Goal: Task Accomplishment & Management: Complete application form

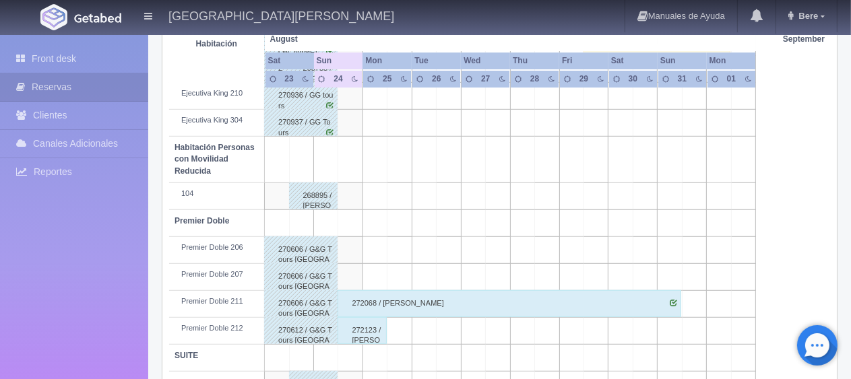
scroll to position [718, 0]
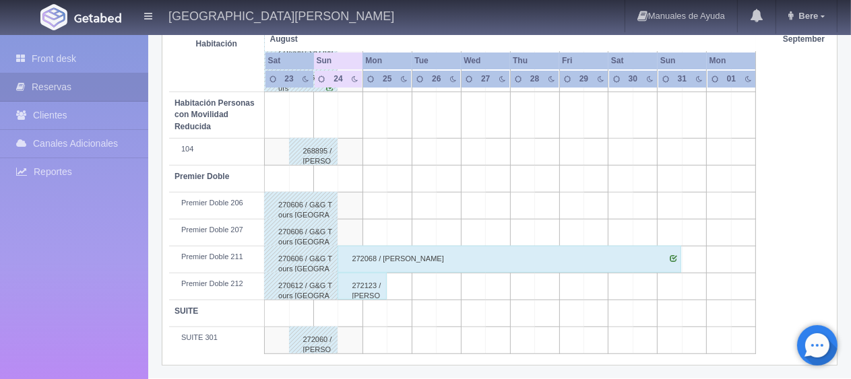
click at [371, 257] on div "272068 / [PERSON_NAME]" at bounding box center [510, 259] width 344 height 27
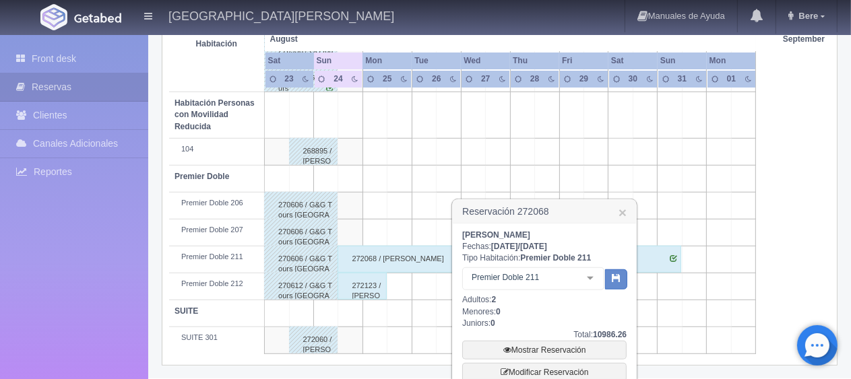
scroll to position [786, 0]
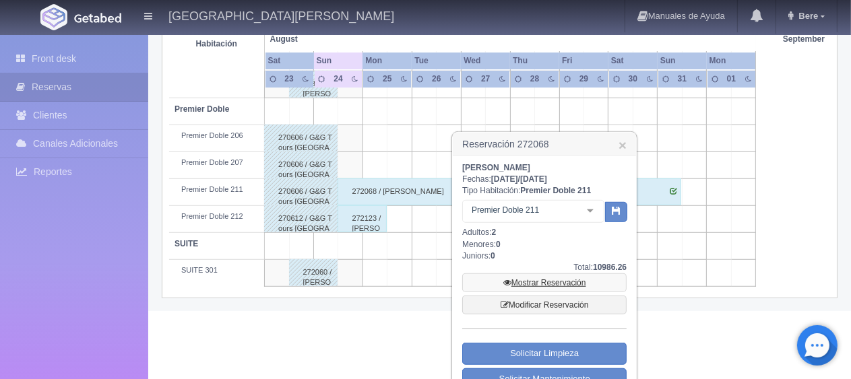
click at [535, 282] on link "Mostrar Reservación" at bounding box center [544, 283] width 164 height 19
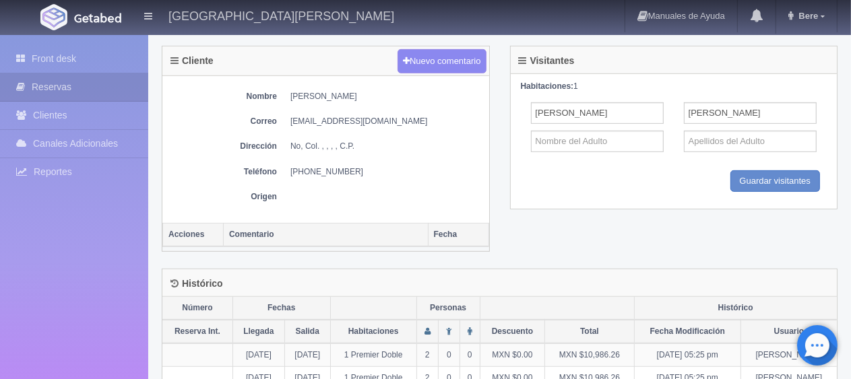
scroll to position [600, 0]
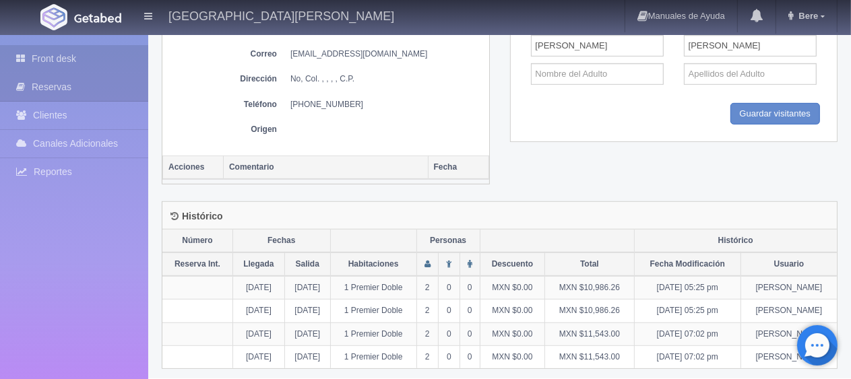
click at [51, 51] on link "Front desk" at bounding box center [74, 59] width 148 height 28
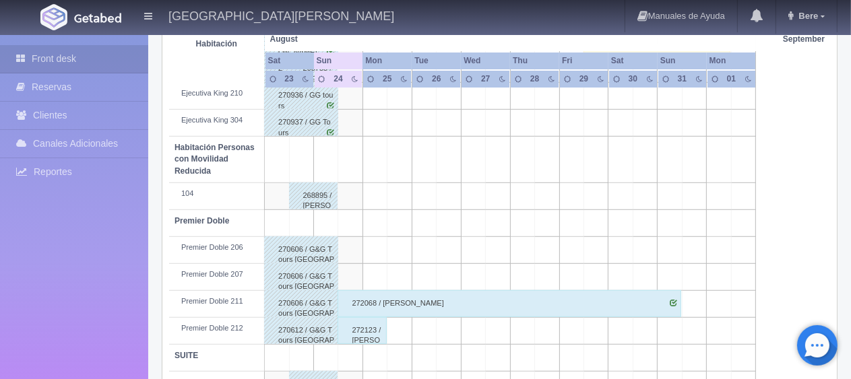
scroll to position [718, 0]
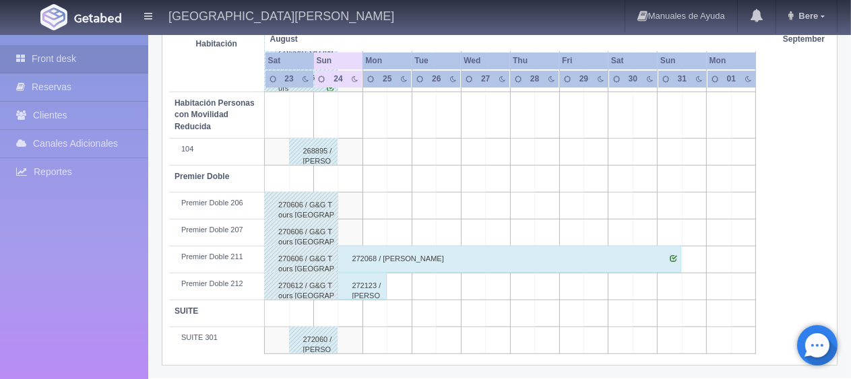
click at [361, 285] on div "272123 / [PERSON_NAME]" at bounding box center [362, 286] width 49 height 27
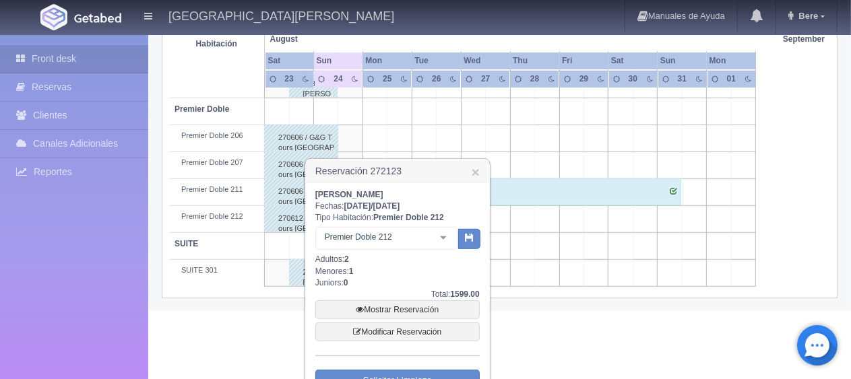
scroll to position [853, 0]
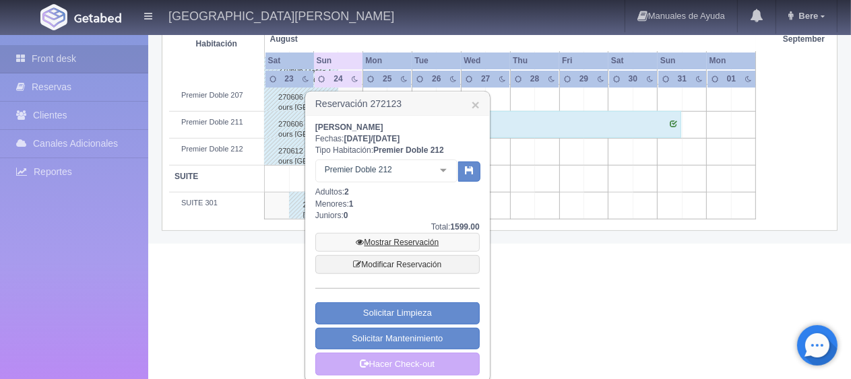
click at [403, 243] on link "Mostrar Reservación" at bounding box center [397, 242] width 164 height 19
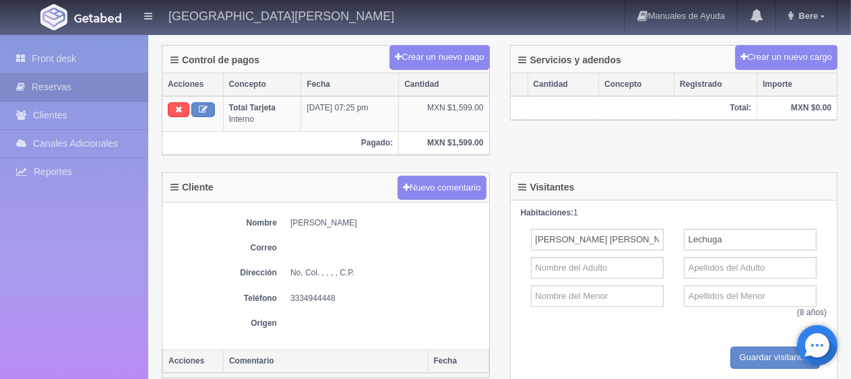
scroll to position [338, 0]
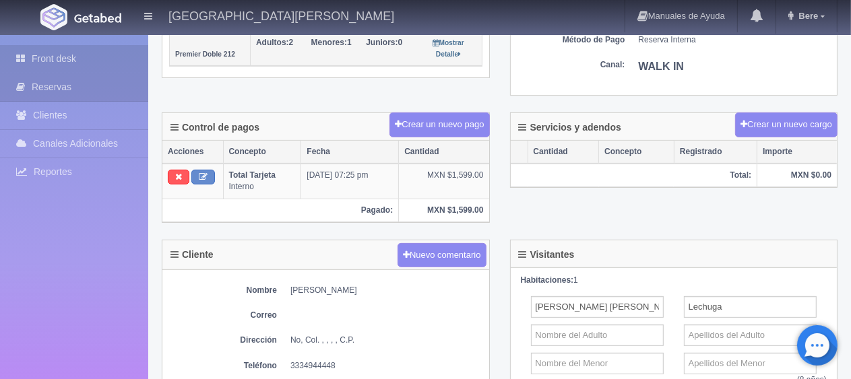
click at [78, 58] on link "Front desk" at bounding box center [74, 59] width 148 height 28
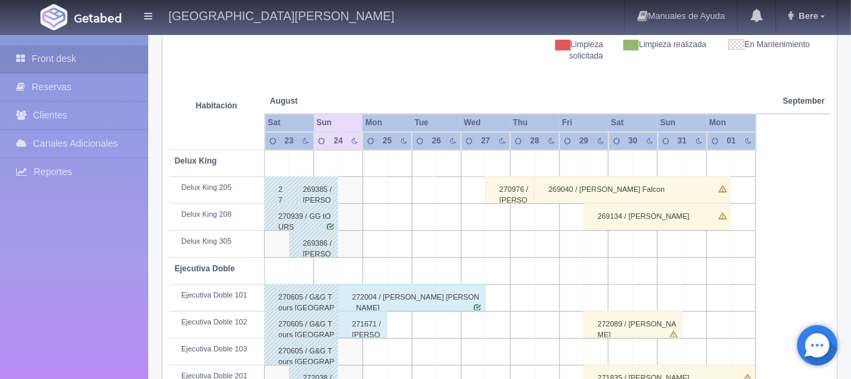
scroll to position [270, 0]
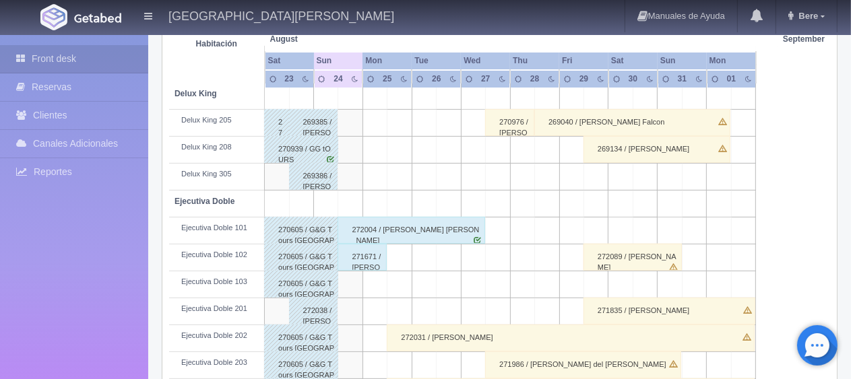
click at [396, 233] on div "272004 / Adolfo Guillermo Balbuena Marquez" at bounding box center [411, 230] width 147 height 27
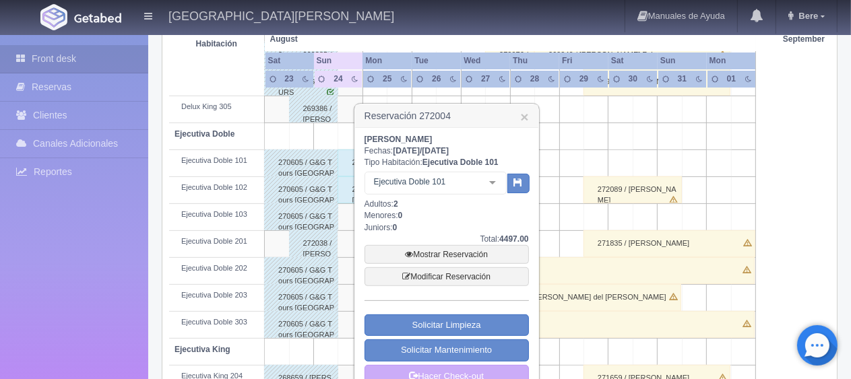
scroll to position [404, 0]
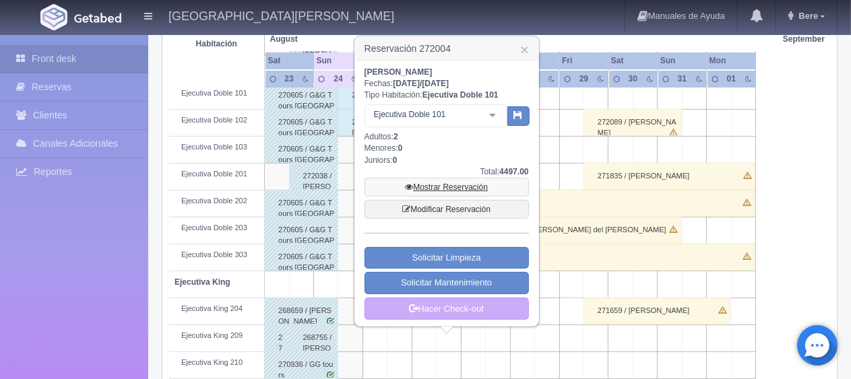
click at [407, 189] on icon at bounding box center [409, 187] width 8 height 8
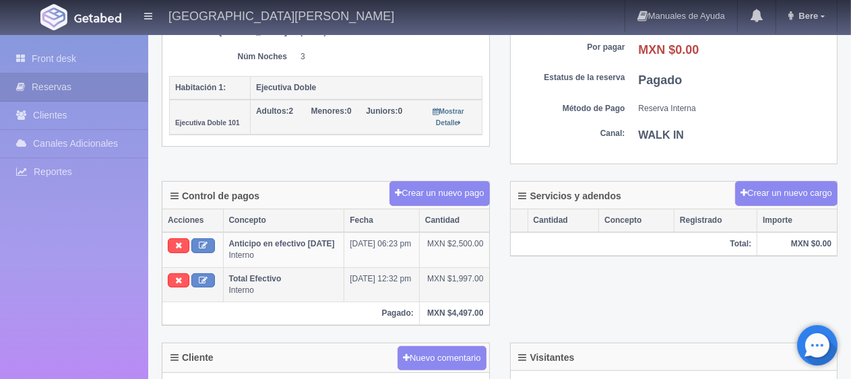
scroll to position [337, 0]
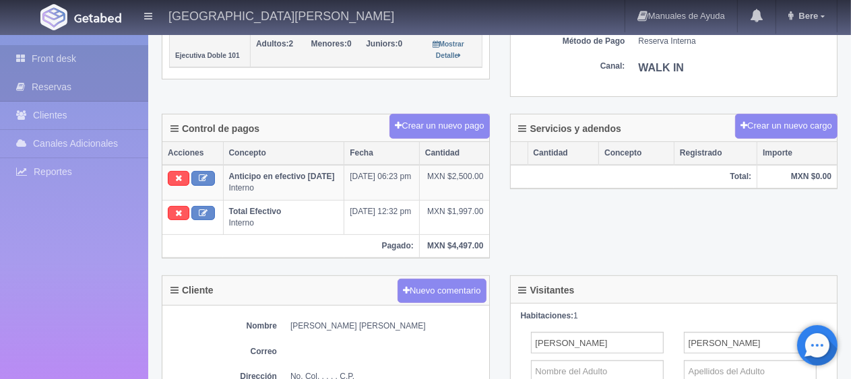
click at [47, 52] on link "Front desk" at bounding box center [74, 59] width 148 height 28
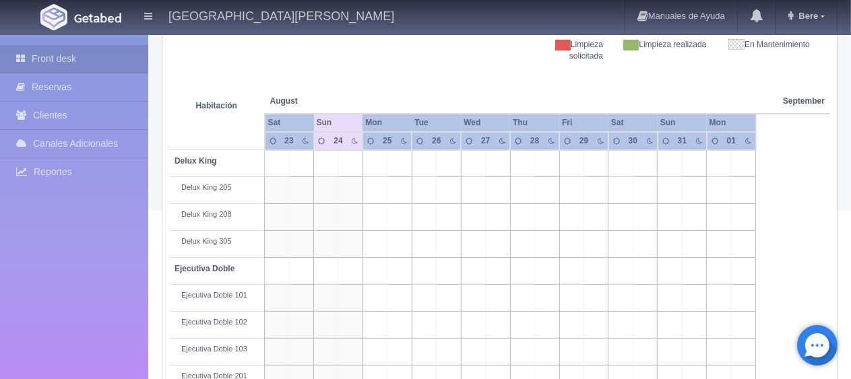
scroll to position [270, 0]
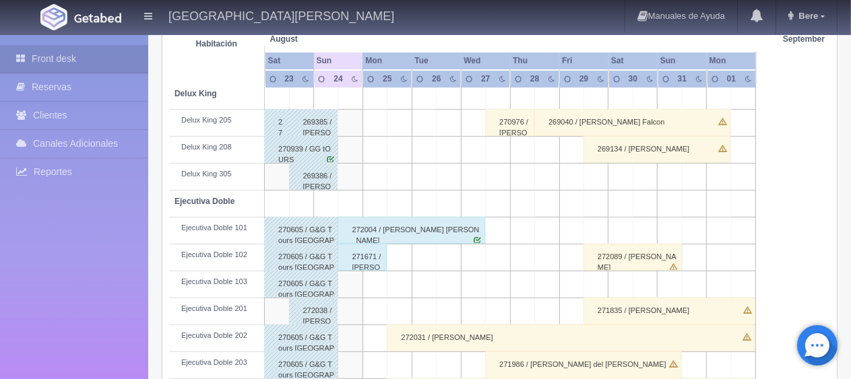
click at [358, 262] on div "271671 / Veronica Diaz" at bounding box center [362, 257] width 49 height 27
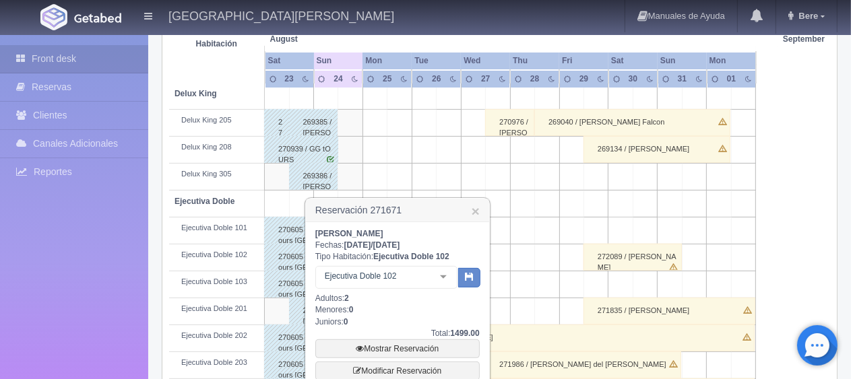
scroll to position [337, 0]
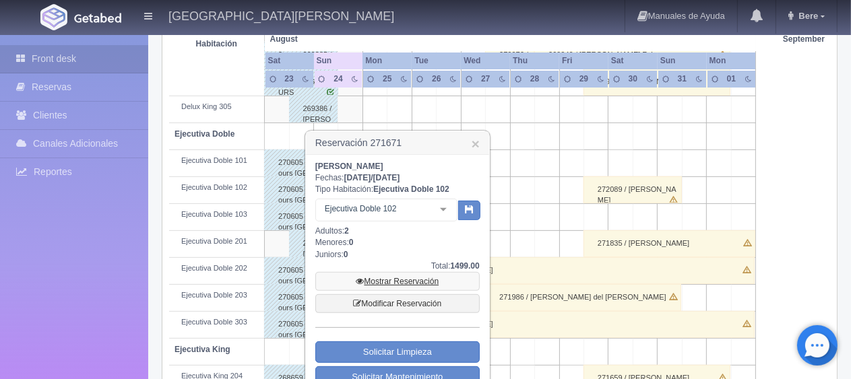
click at [393, 277] on link "Mostrar Reservación" at bounding box center [397, 281] width 164 height 19
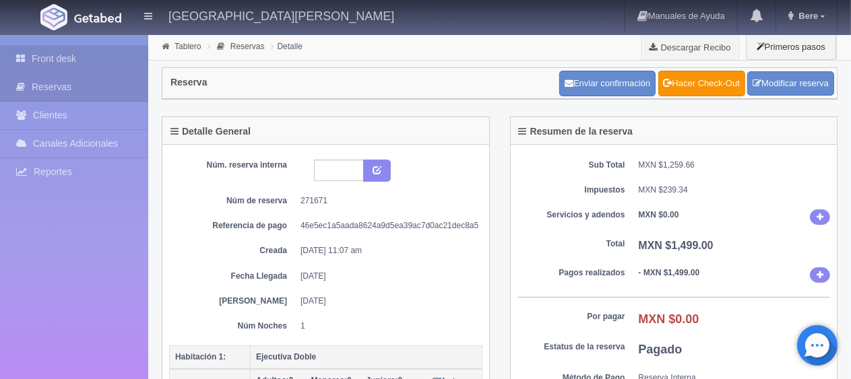
click at [125, 68] on link "Front desk" at bounding box center [74, 59] width 148 height 28
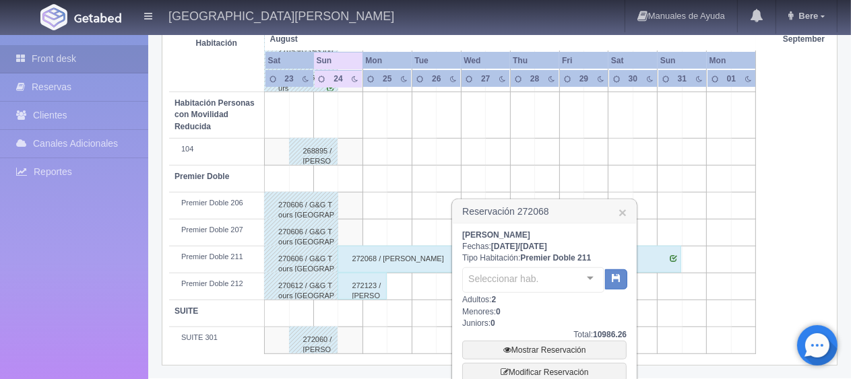
scroll to position [833, 0]
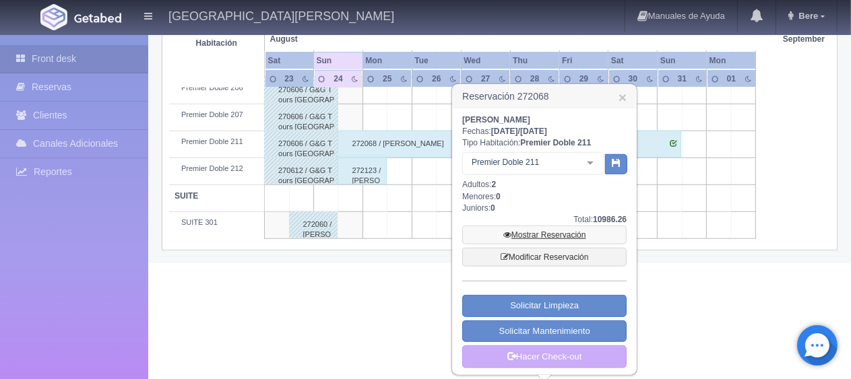
click at [536, 234] on link "Mostrar Reservación" at bounding box center [544, 235] width 164 height 19
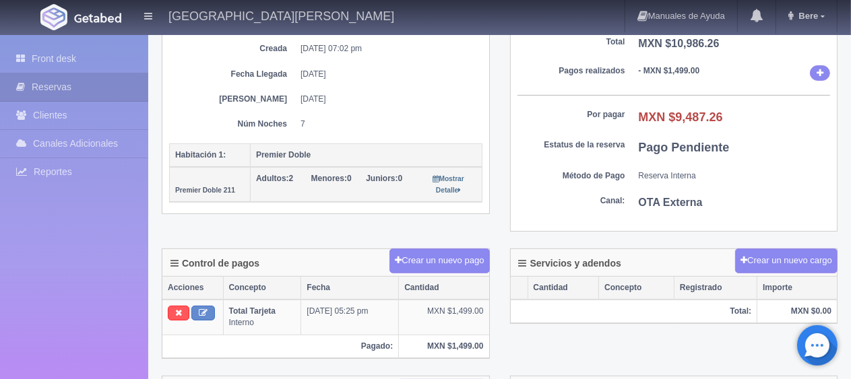
scroll to position [270, 0]
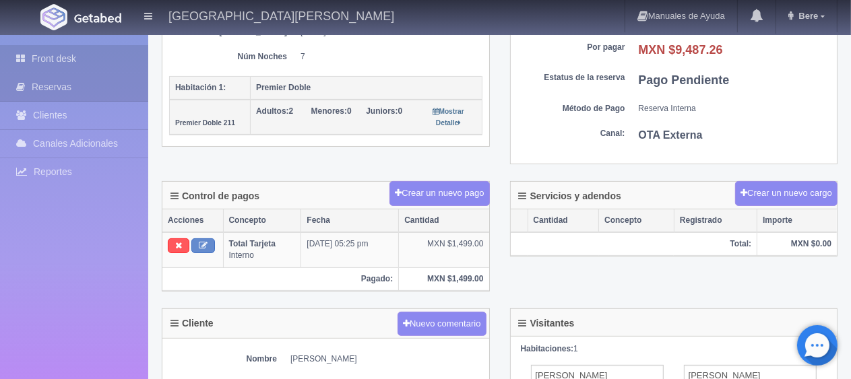
click at [90, 64] on link "Front desk" at bounding box center [74, 59] width 148 height 28
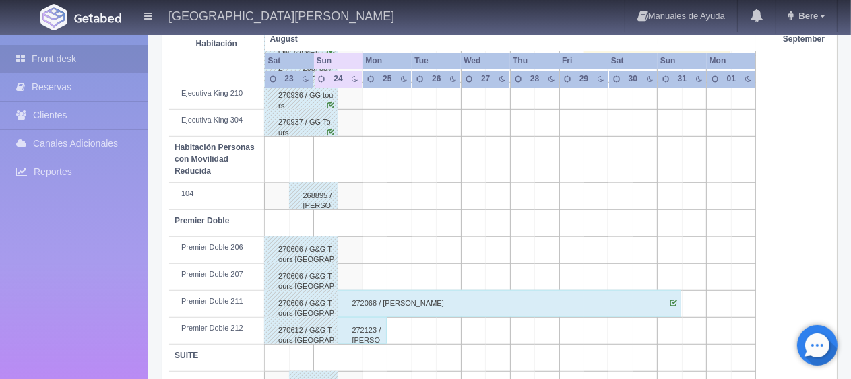
scroll to position [674, 0]
click at [360, 330] on div "272123 / [PERSON_NAME]" at bounding box center [362, 330] width 49 height 27
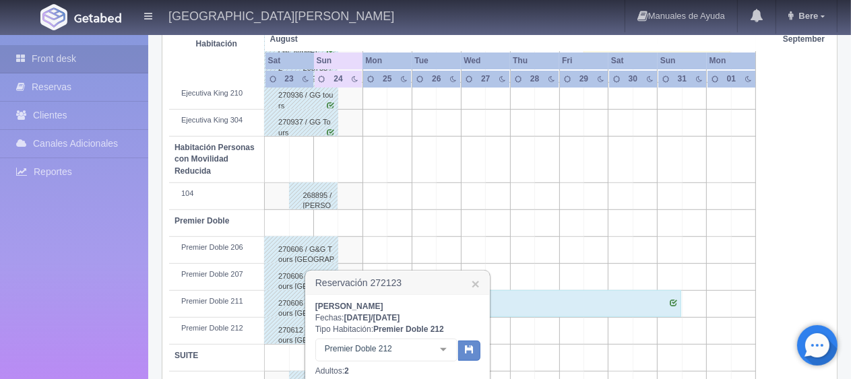
scroll to position [809, 0]
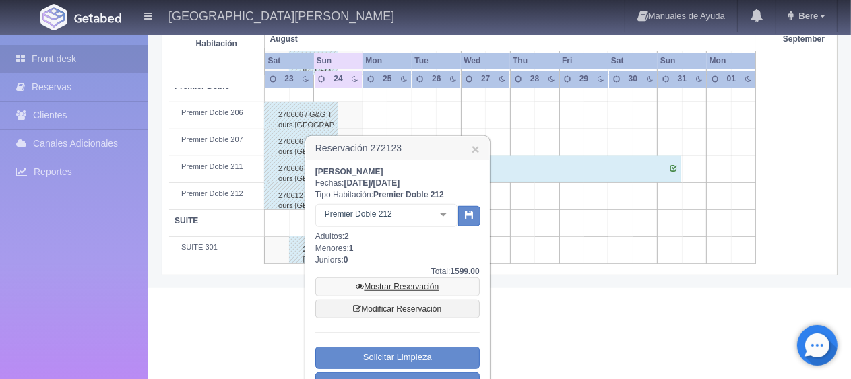
click at [382, 288] on link "Mostrar Reservación" at bounding box center [397, 287] width 164 height 19
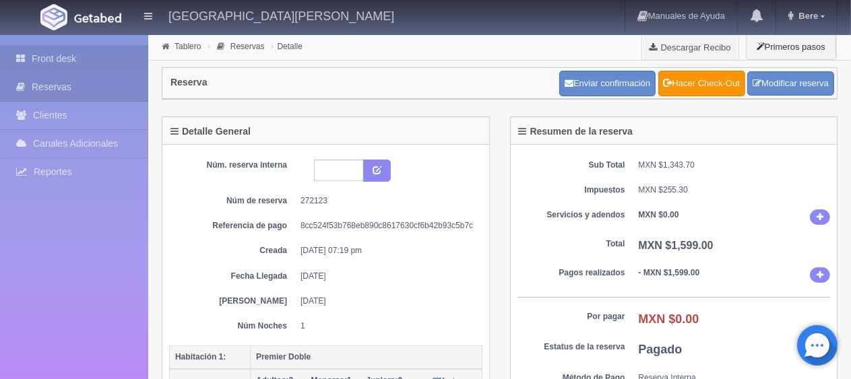
click at [76, 57] on link "Front desk" at bounding box center [74, 59] width 148 height 28
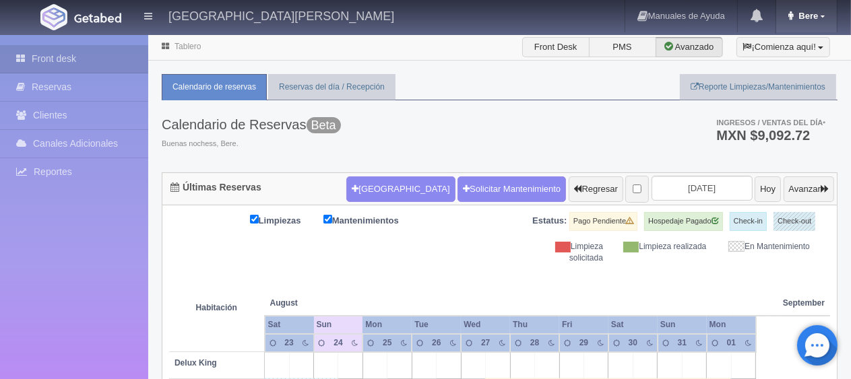
click at [827, 20] on link "Bere" at bounding box center [806, 16] width 61 height 32
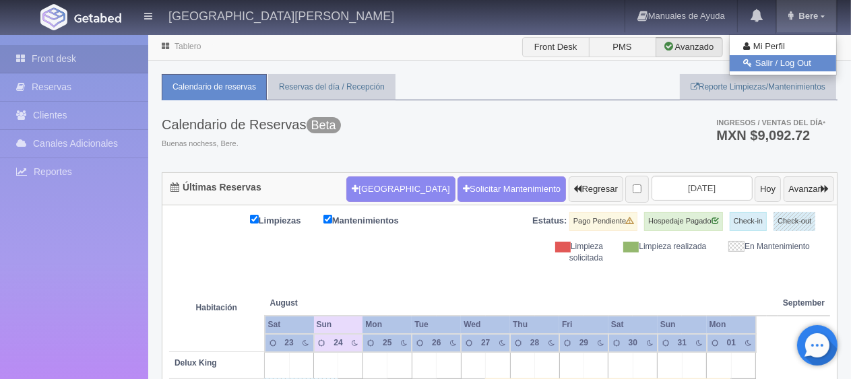
click at [752, 65] on icon at bounding box center [747, 63] width 9 height 9
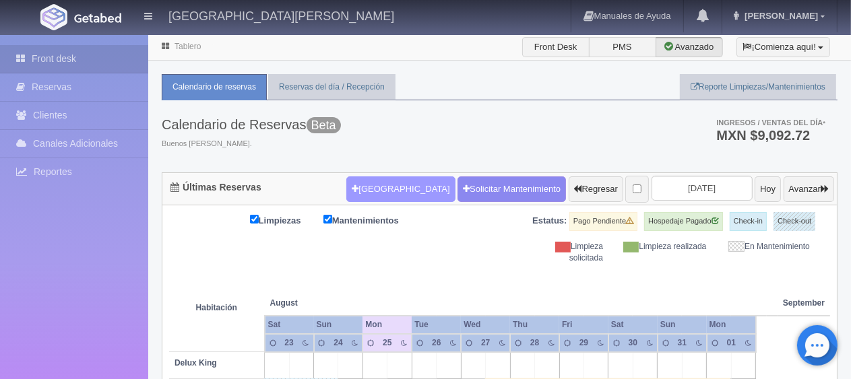
click at [372, 191] on button "Nueva Reserva" at bounding box center [400, 190] width 108 height 26
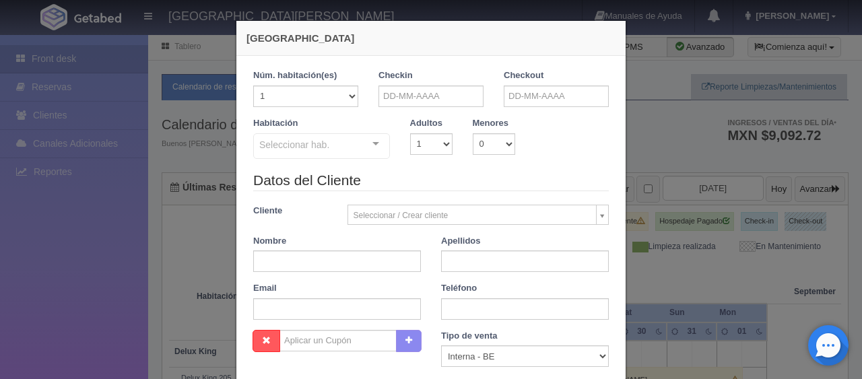
checkbox input "false"
click at [429, 97] on input "text" at bounding box center [431, 97] width 105 height 22
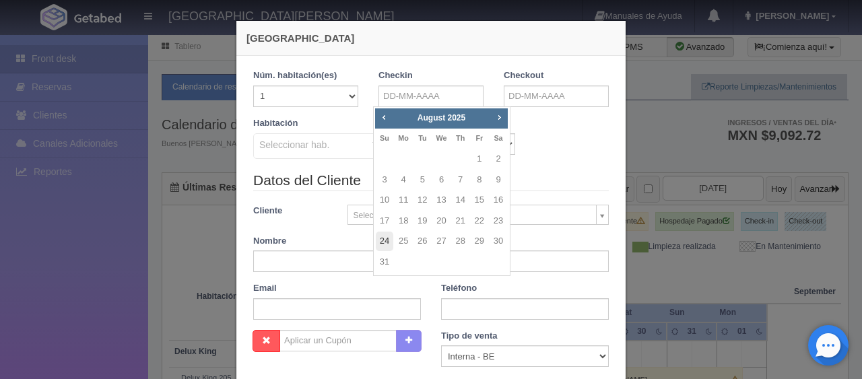
click at [386, 244] on link "24" at bounding box center [385, 242] width 18 height 20
type input "[DATE]"
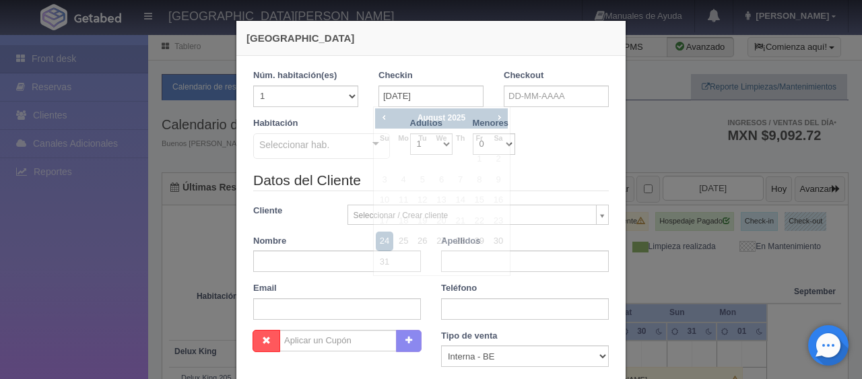
checkbox input "false"
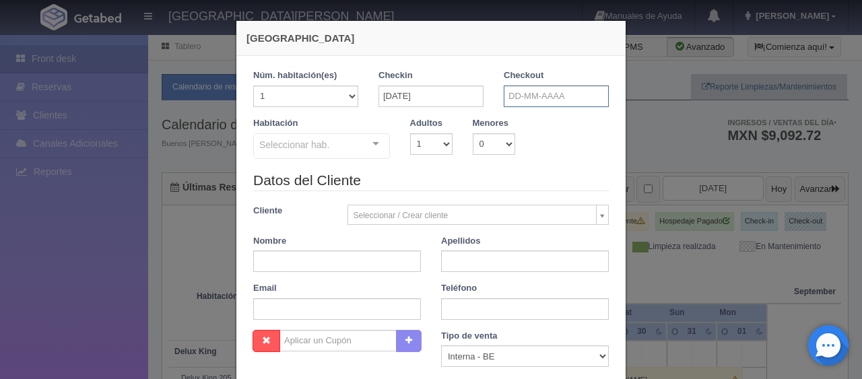
click at [546, 96] on input "text" at bounding box center [556, 97] width 105 height 22
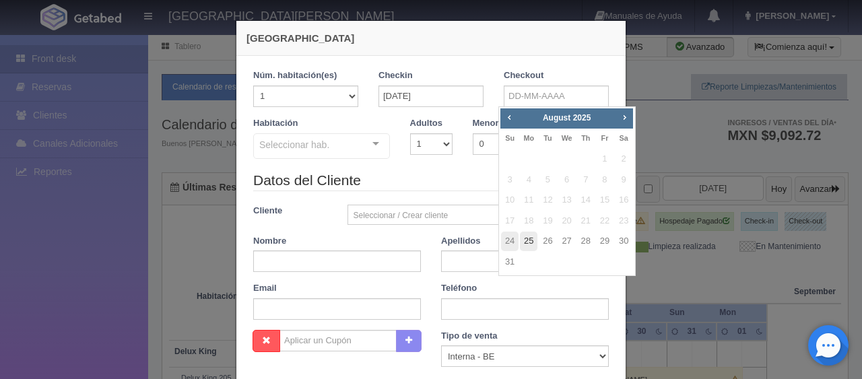
click at [527, 243] on link "25" at bounding box center [529, 242] width 18 height 20
type input "25-08-2025"
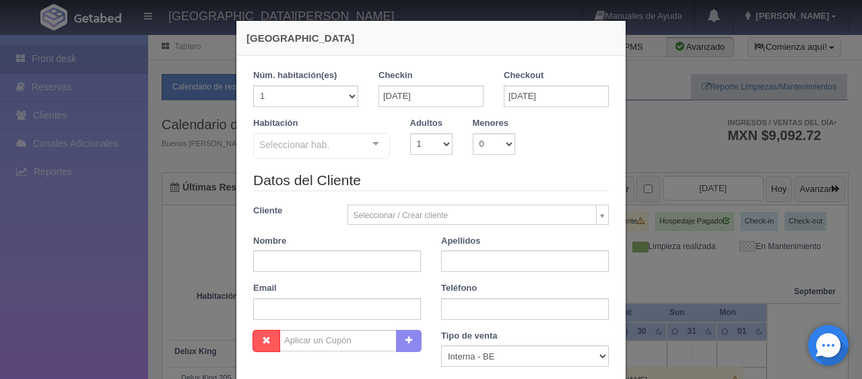
checkbox input "false"
click at [439, 148] on select "1 2 3 4 5 6 7 8 9 10" at bounding box center [431, 144] width 42 height 22
select select "2"
click at [410, 133] on select "1 2 3 4 5 6 7 8 9 10" at bounding box center [431, 144] width 42 height 22
click at [352, 150] on div "Seleccionar hab." at bounding box center [321, 146] width 137 height 26
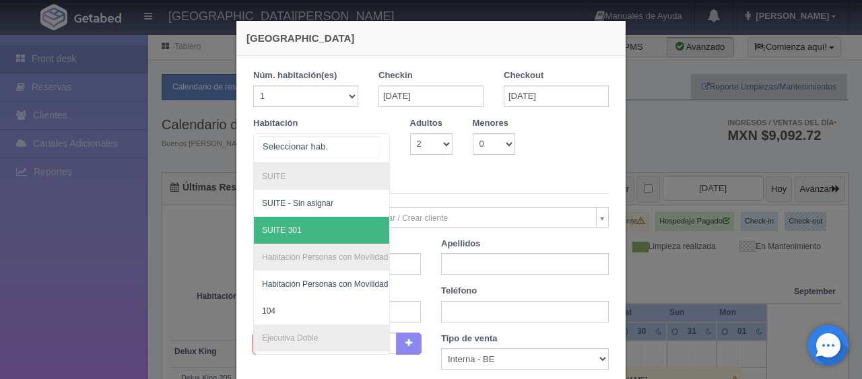
click at [354, 221] on span "SUITE 301" at bounding box center [367, 230] width 226 height 27
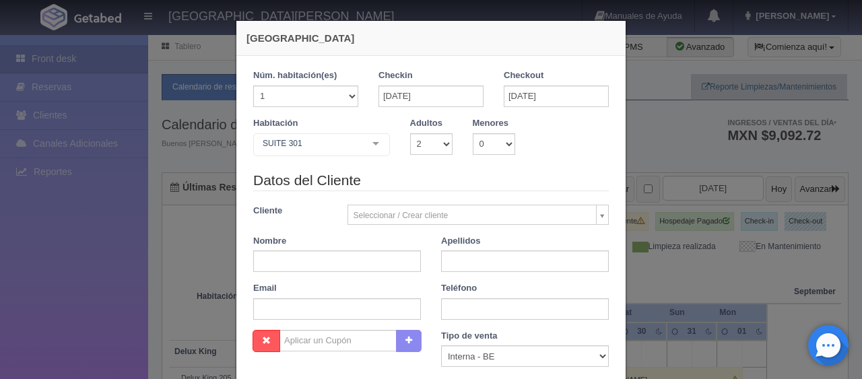
checkbox input "false"
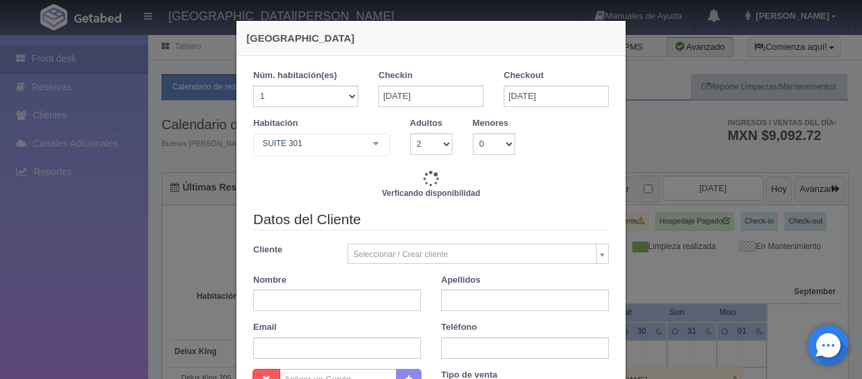
type input "2400.00"
checkbox input "false"
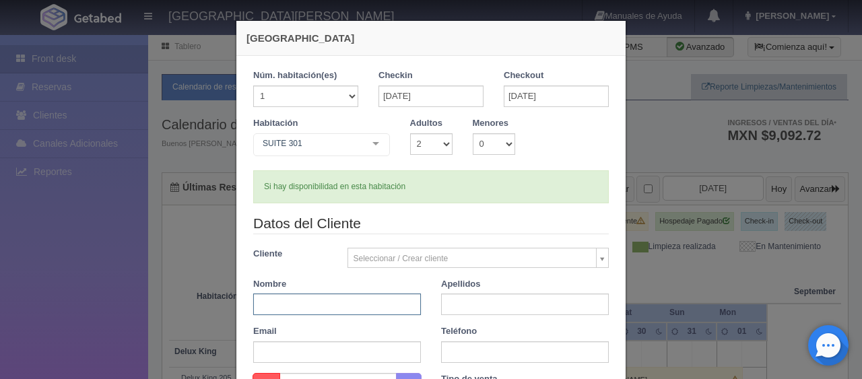
click at [313, 303] on input "text" at bounding box center [337, 305] width 168 height 22
type input "Francisco"
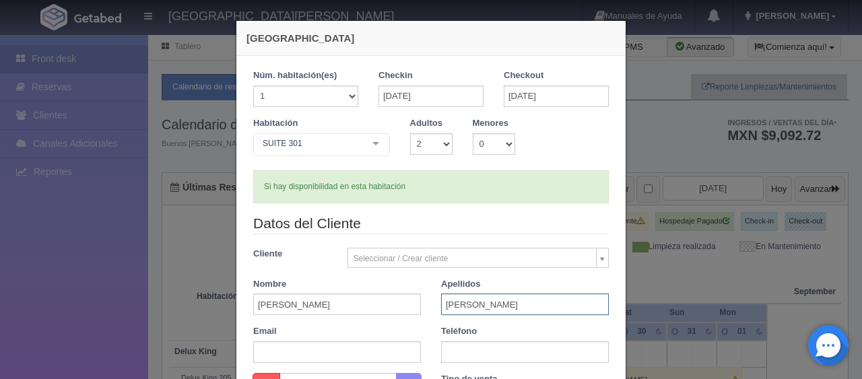
type input "Lopéz"
paste input "5263113574184"
type input "5263113574184"
paste input "5263113574184"
type input "5263113574184"
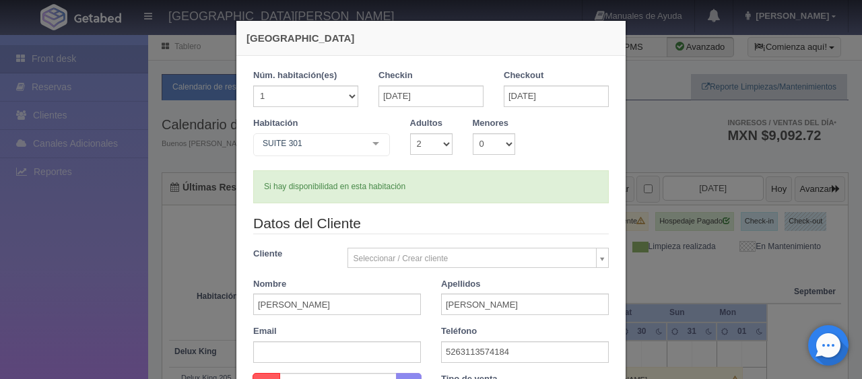
click at [421, 320] on div "Datos del Cliente Cliente Seleccionar / Crear cliente Nuevo Cliente Adriana Nav…" at bounding box center [431, 294] width 376 height 160
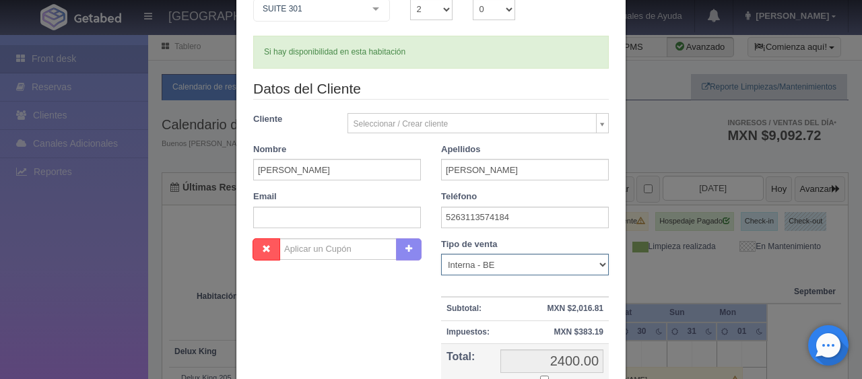
click at [509, 270] on select "Correo Electronico Interna - BE Llamada OTA Externa Otro WALK IN" at bounding box center [525, 265] width 168 height 22
select select "extota"
click at [441, 254] on select "Correo Electronico Interna - BE Llamada OTA Externa Otro WALK IN" at bounding box center [525, 265] width 168 height 22
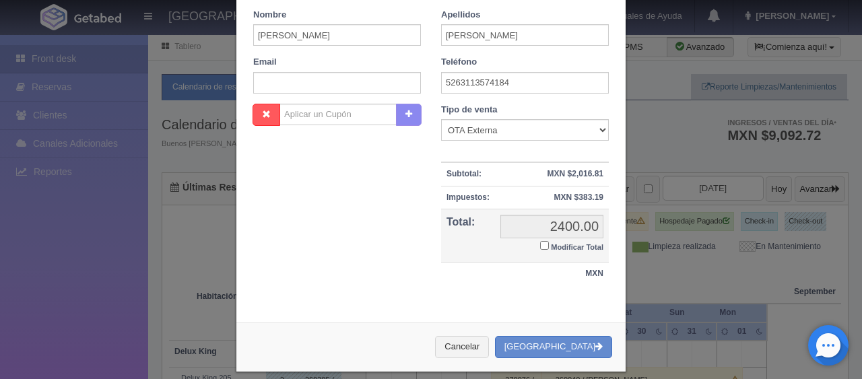
click at [415, 313] on div "Nueva Reserva 1 Núm. habitación(es) 1 2 3 4 5 6 7 8 9 10 11 12 13 14 15 16 17 1…" at bounding box center [431, 62] width 391 height 622
click at [540, 243] on input "Modificar Total" at bounding box center [544, 245] width 9 height 9
checkbox input "true"
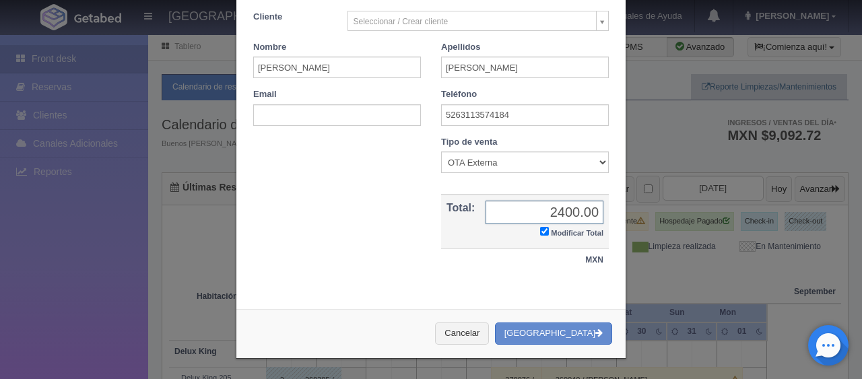
scroll to position [234, 0]
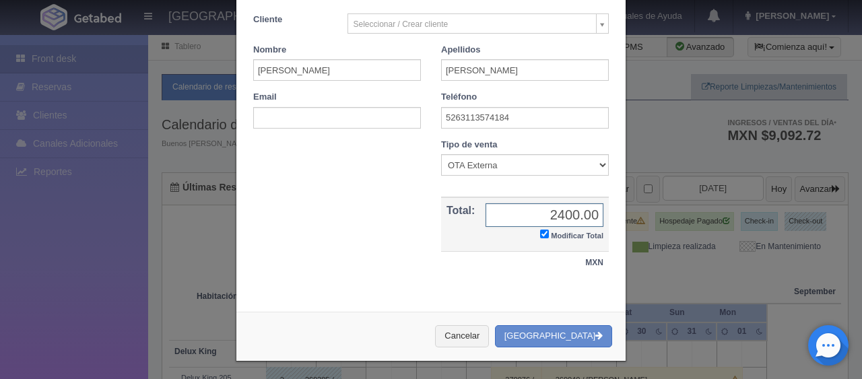
type input "3"
type input "2376.00"
click at [540, 331] on button "Crear Reserva" at bounding box center [553, 336] width 117 height 22
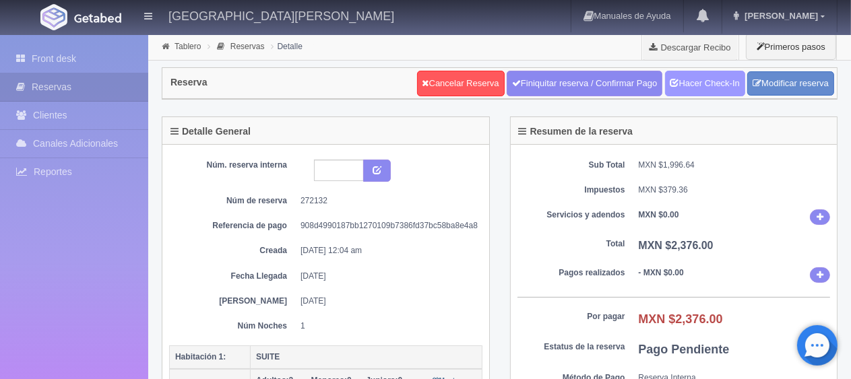
click at [720, 83] on link "Hacer Check-In" at bounding box center [705, 84] width 80 height 26
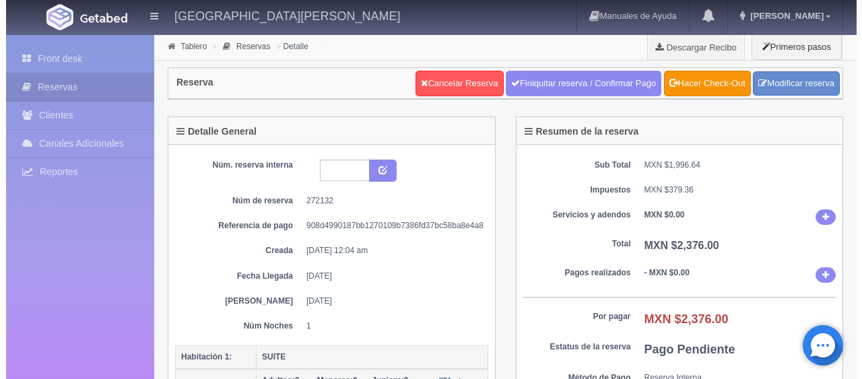
scroll to position [337, 0]
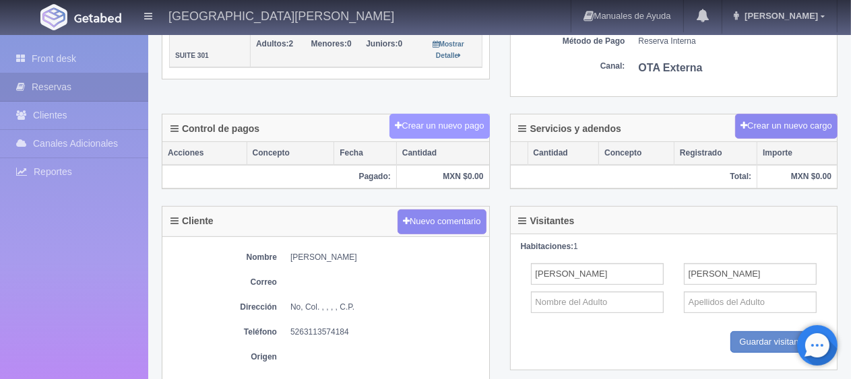
click at [481, 123] on button "Crear un nuevo pago" at bounding box center [439, 126] width 100 height 25
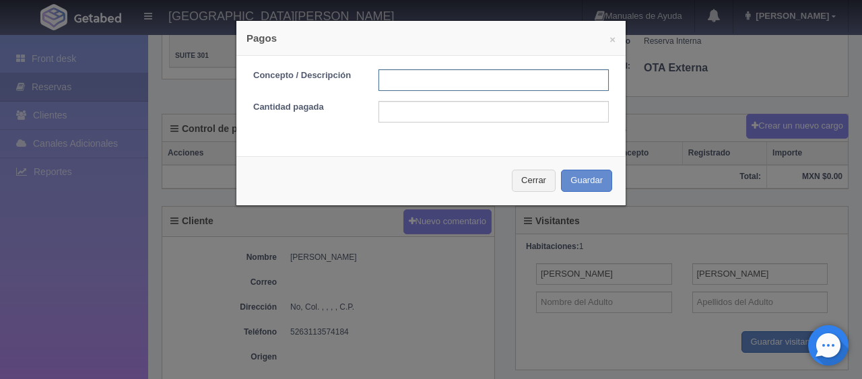
click at [477, 81] on input "text" at bounding box center [494, 80] width 230 height 22
type input "Total Tarjeta"
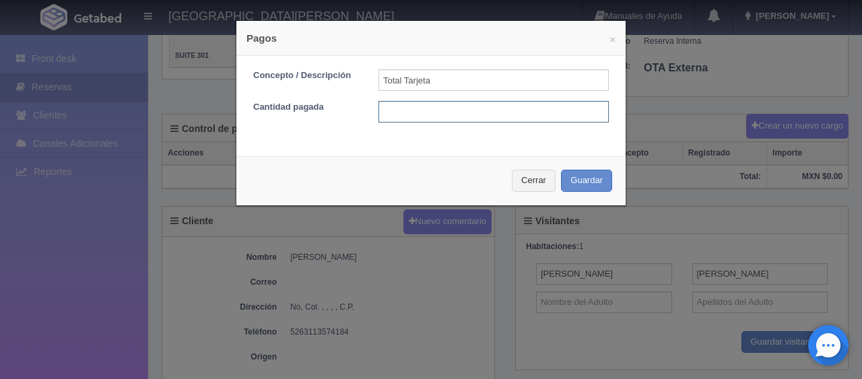
click at [468, 107] on input "text" at bounding box center [494, 112] width 230 height 22
type input "2376"
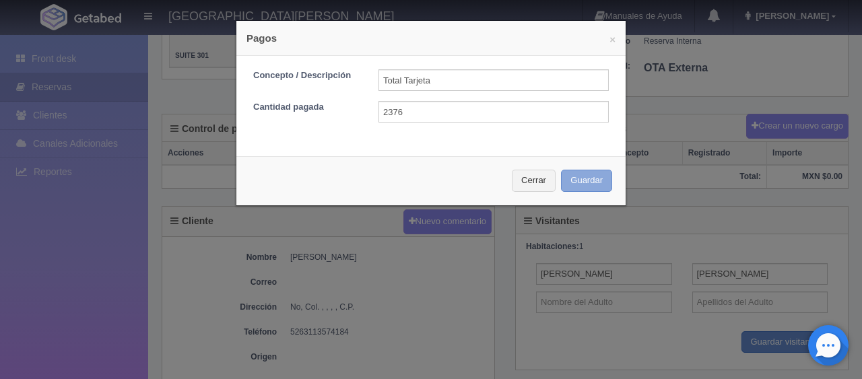
click at [581, 177] on button "Guardar" at bounding box center [586, 181] width 51 height 22
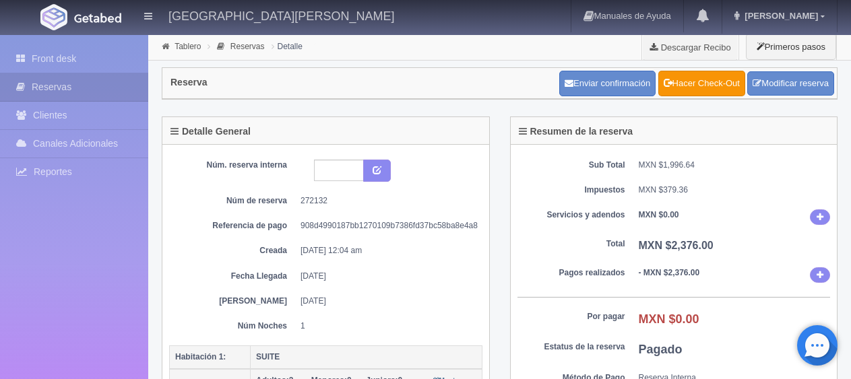
scroll to position [337, 0]
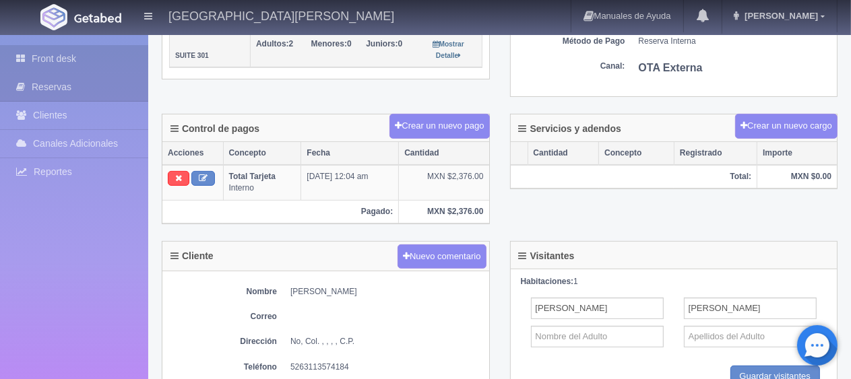
click at [82, 64] on link "Front desk" at bounding box center [74, 59] width 148 height 28
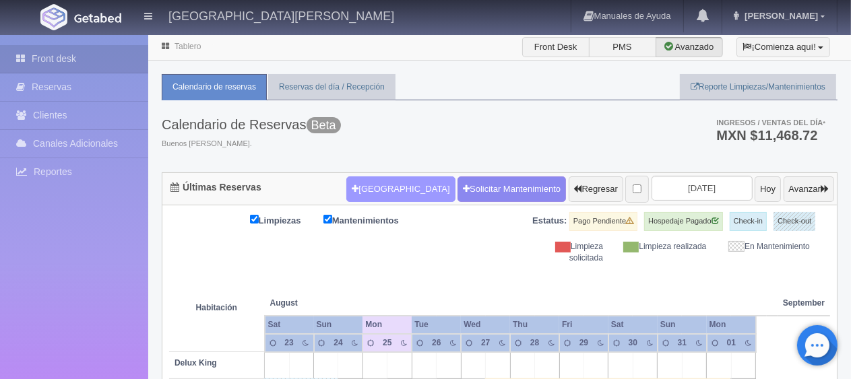
click at [383, 190] on button "[GEOGRAPHIC_DATA]" at bounding box center [400, 190] width 108 height 26
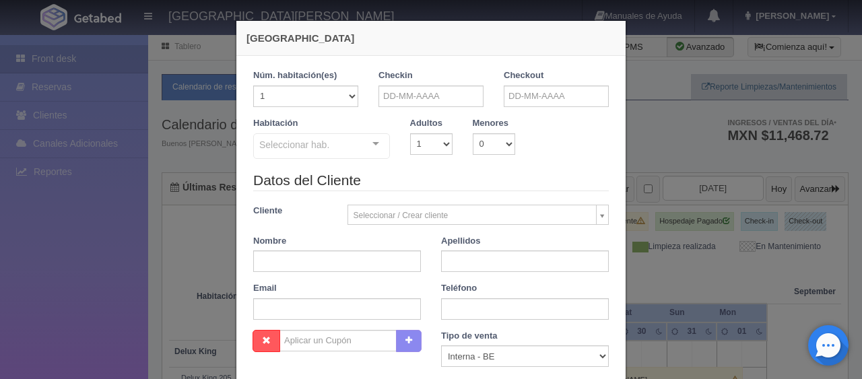
checkbox input "false"
click at [423, 93] on input "text" at bounding box center [431, 97] width 105 height 22
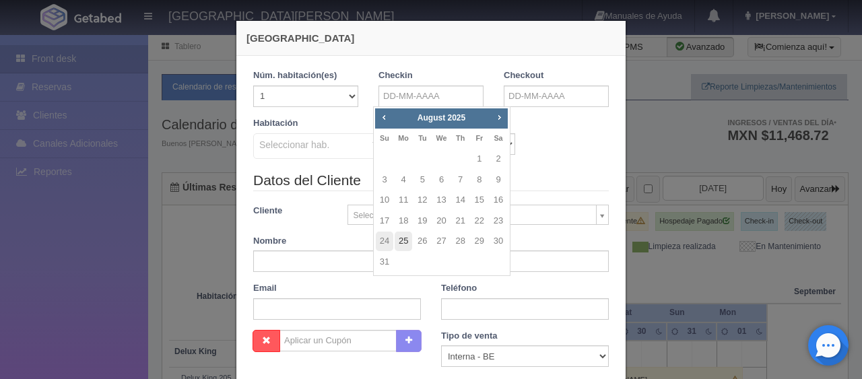
click at [404, 240] on link "25" at bounding box center [404, 242] width 18 height 20
type input "25-08-2025"
checkbox input "false"
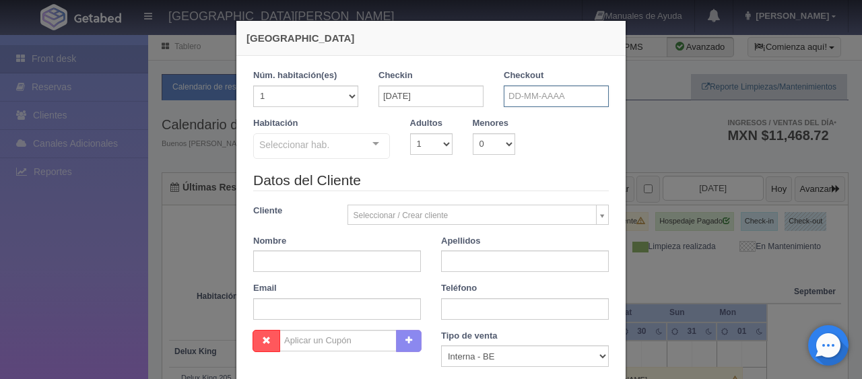
click at [521, 96] on input "text" at bounding box center [556, 97] width 105 height 22
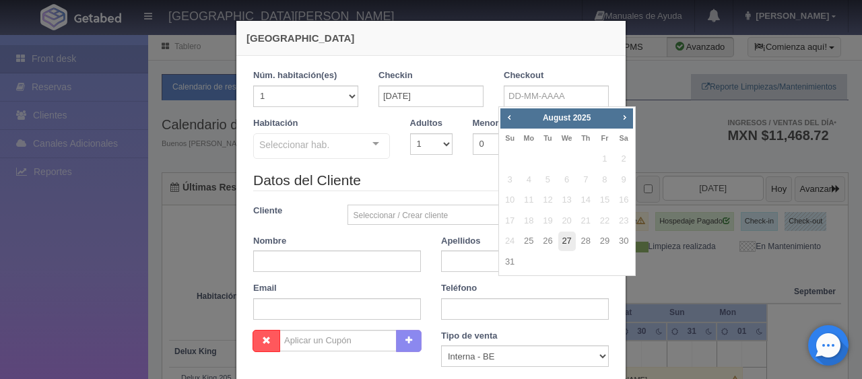
click at [563, 240] on link "27" at bounding box center [568, 242] width 18 height 20
type input "27-08-2025"
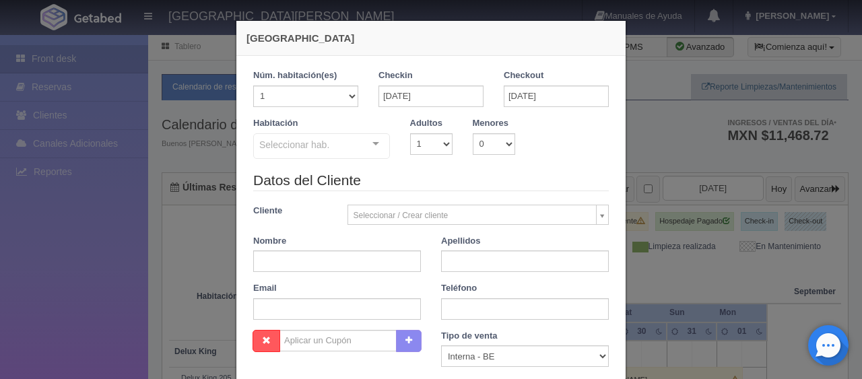
checkbox input "false"
click at [389, 260] on input "text" at bounding box center [337, 262] width 168 height 22
type input "Andres"
type input "[PERSON_NAME]"
paste input "9516154463"
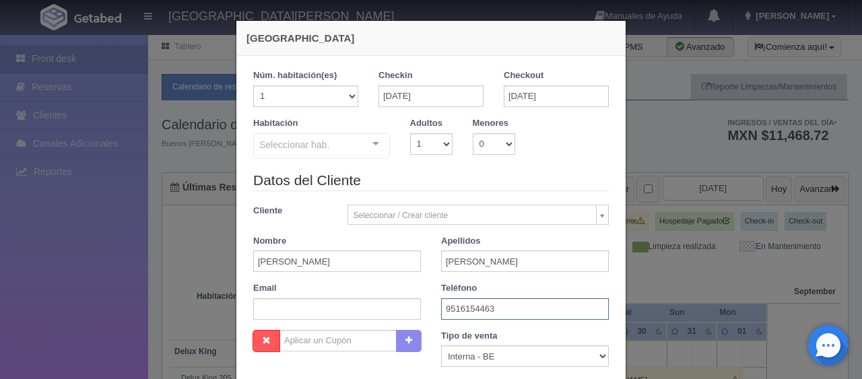
type input "9516154463"
click at [463, 362] on select "Correo Electronico Interna - BE Llamada OTA Externa Otro WALK IN" at bounding box center [525, 357] width 168 height 22
select select "extota"
click at [441, 346] on select "Correo Electronico Interna - BE Llamada OTA Externa Otro WALK IN" at bounding box center [525, 357] width 168 height 22
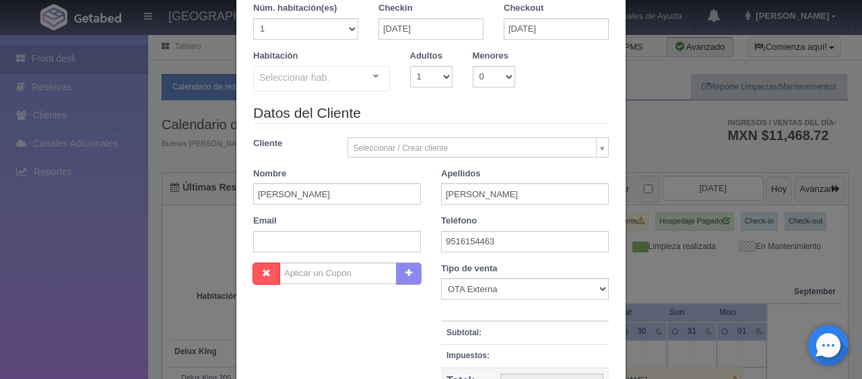
scroll to position [202, 0]
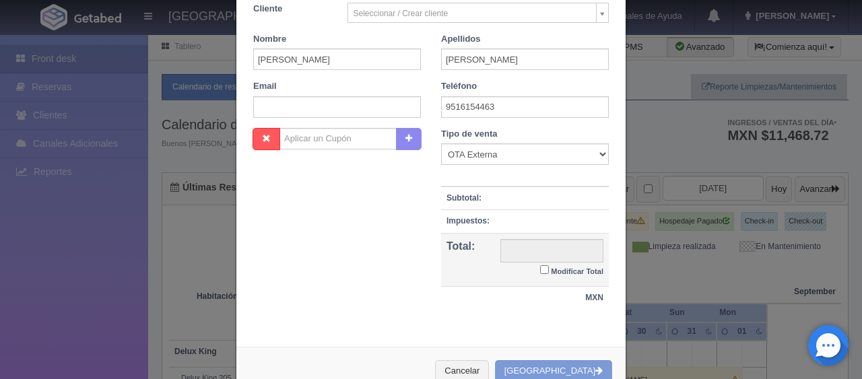
click at [540, 267] on input "Modificar Total" at bounding box center [544, 269] width 9 height 9
checkbox input "true"
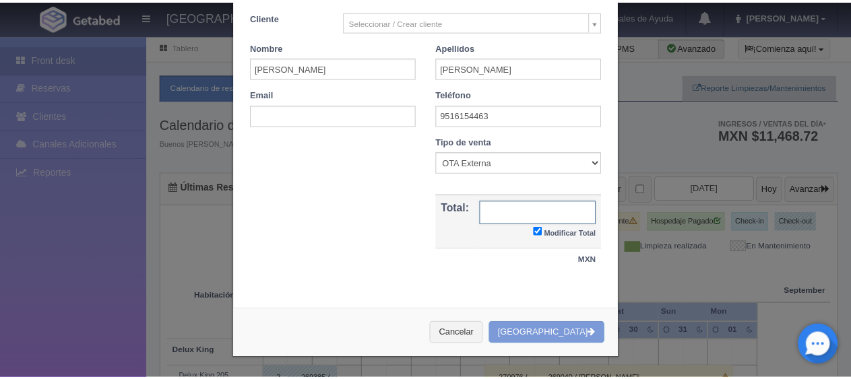
scroll to position [191, 0]
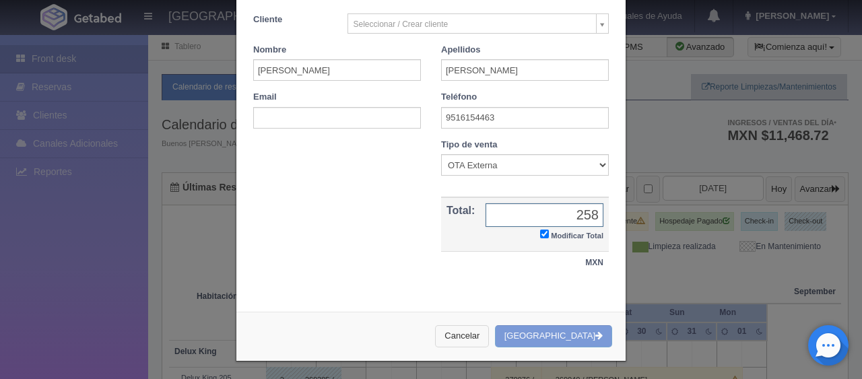
type input "258"
click at [489, 336] on button "Cancelar" at bounding box center [462, 336] width 54 height 22
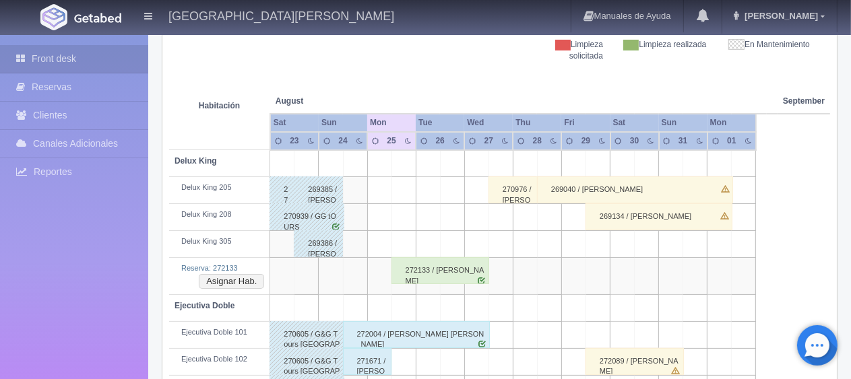
scroll to position [270, 0]
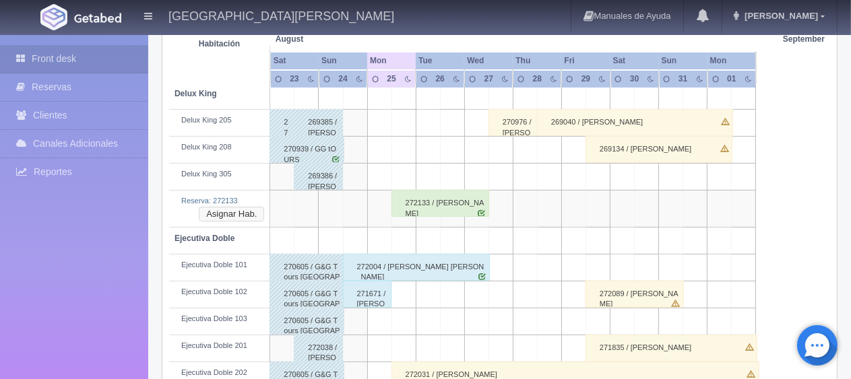
click at [236, 216] on button "Asignar Hab." at bounding box center [231, 214] width 65 height 15
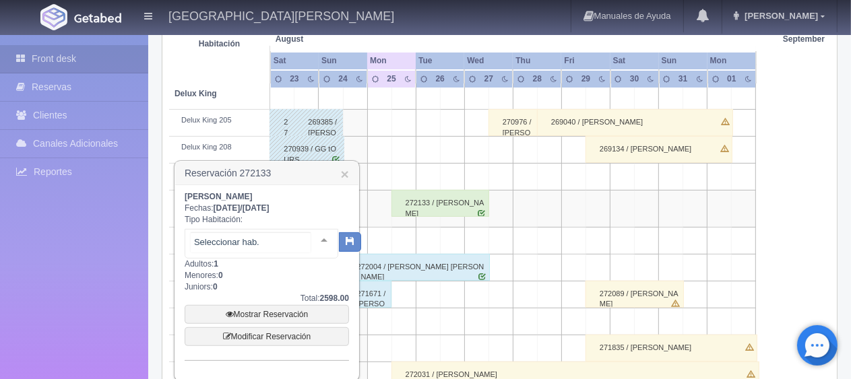
click at [315, 241] on div at bounding box center [324, 240] width 27 height 20
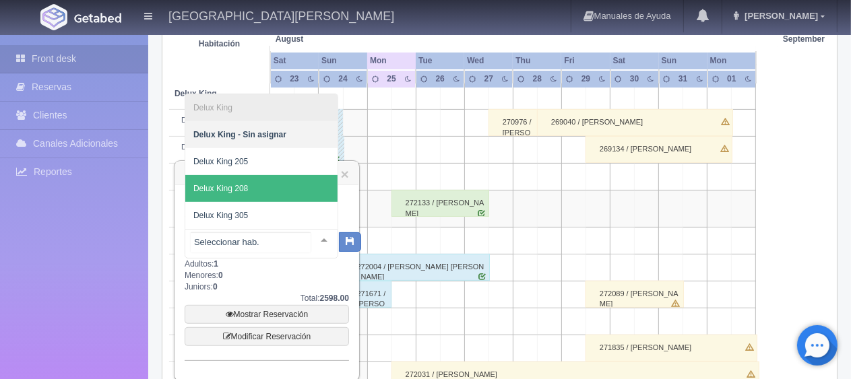
click at [261, 190] on span "Delux King 208" at bounding box center [261, 188] width 152 height 27
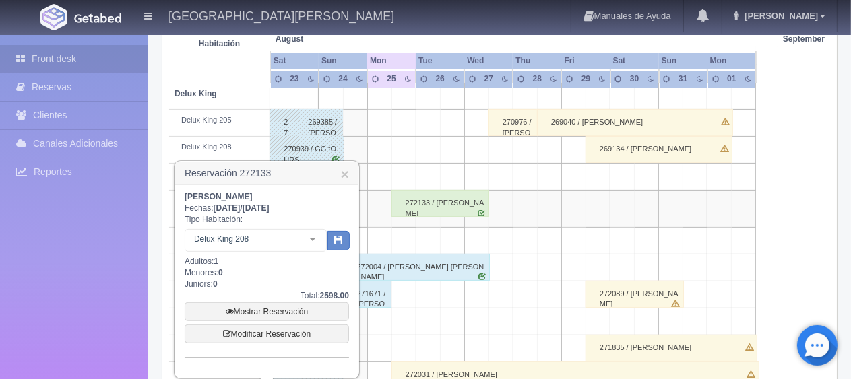
scroll to position [337, 0]
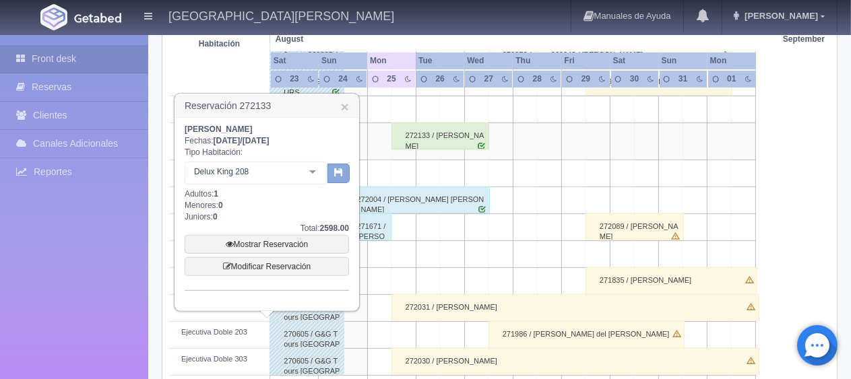
click at [336, 168] on icon "button" at bounding box center [338, 172] width 9 height 9
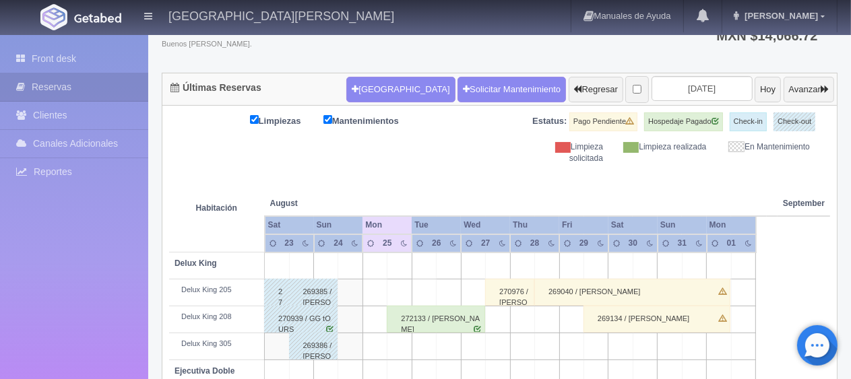
scroll to position [100, 0]
click at [417, 322] on div "272133 / [PERSON_NAME]" at bounding box center [436, 319] width 98 height 27
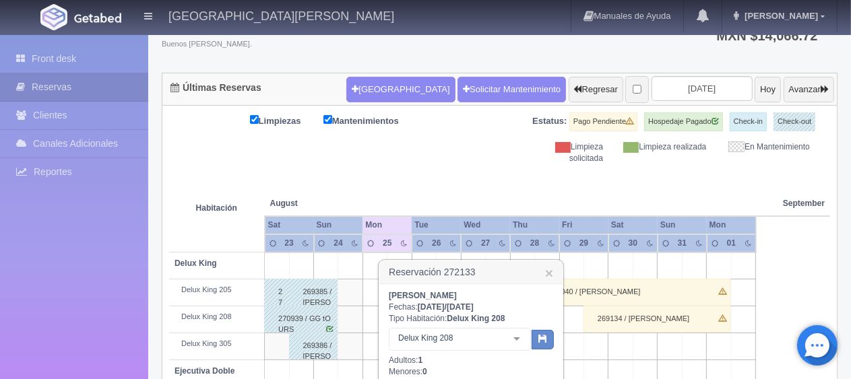
scroll to position [234, 0]
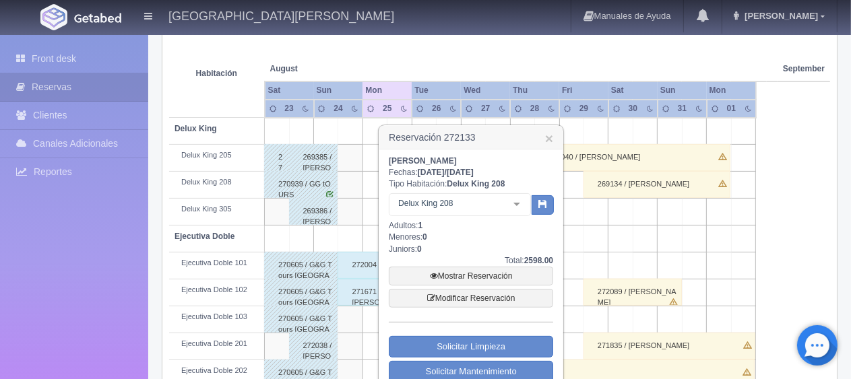
click at [519, 203] on div at bounding box center [516, 204] width 27 height 20
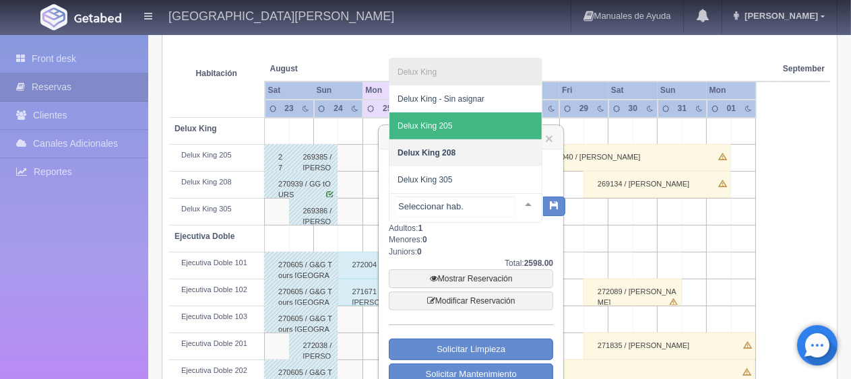
click at [474, 125] on span "Delux King 205" at bounding box center [465, 126] width 152 height 27
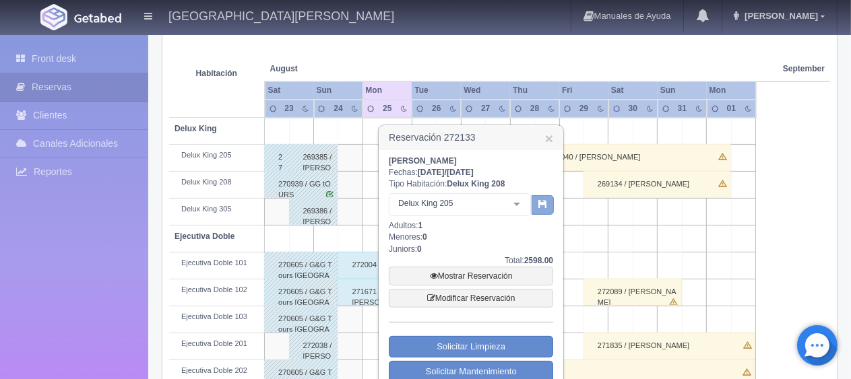
click at [544, 206] on icon "button" at bounding box center [542, 203] width 9 height 9
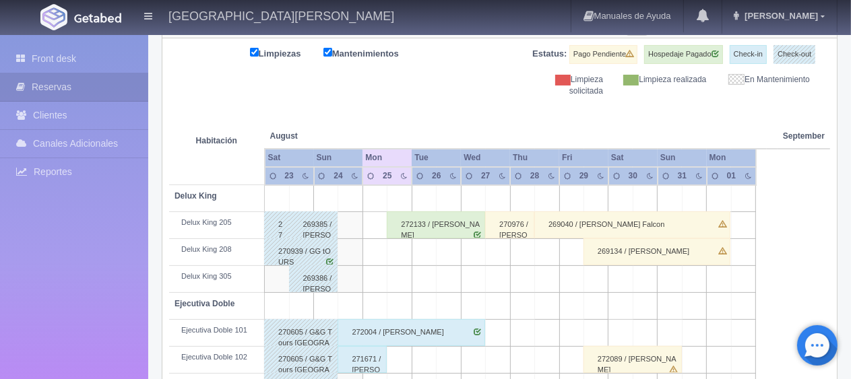
scroll to position [234, 0]
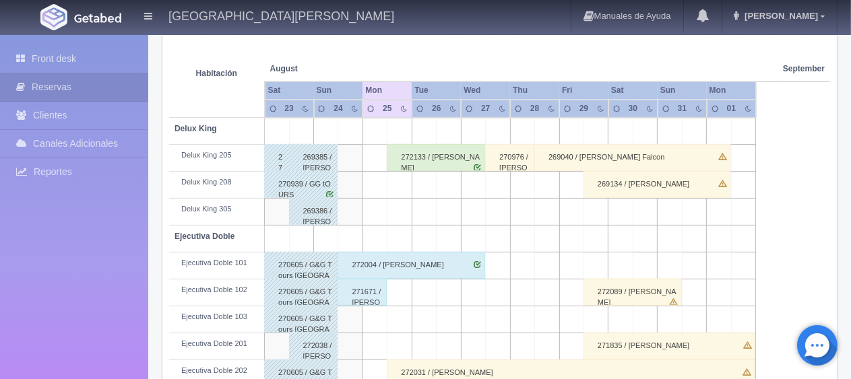
click at [416, 149] on div "272133 / [PERSON_NAME]" at bounding box center [436, 157] width 98 height 27
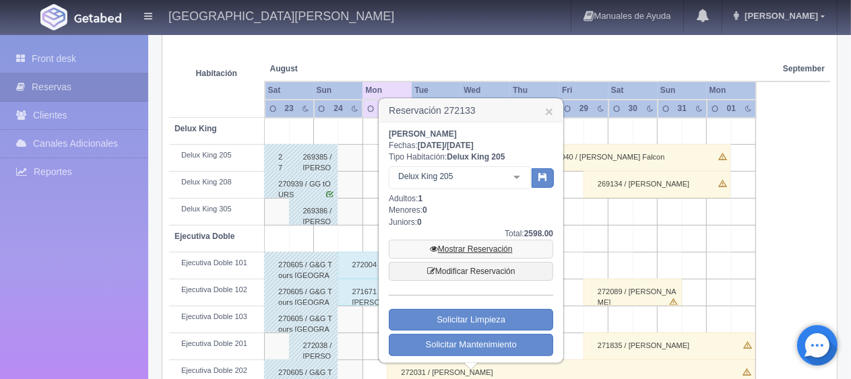
click at [475, 250] on link "Mostrar Reservación" at bounding box center [471, 249] width 164 height 19
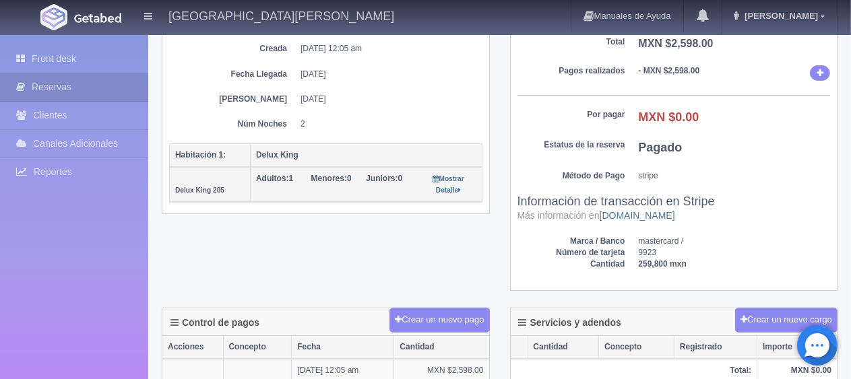
scroll to position [270, 0]
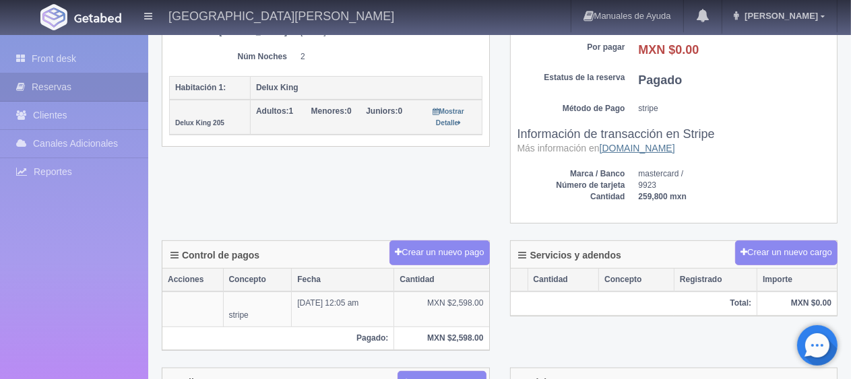
click at [612, 146] on link "[DOMAIN_NAME]" at bounding box center [637, 148] width 75 height 11
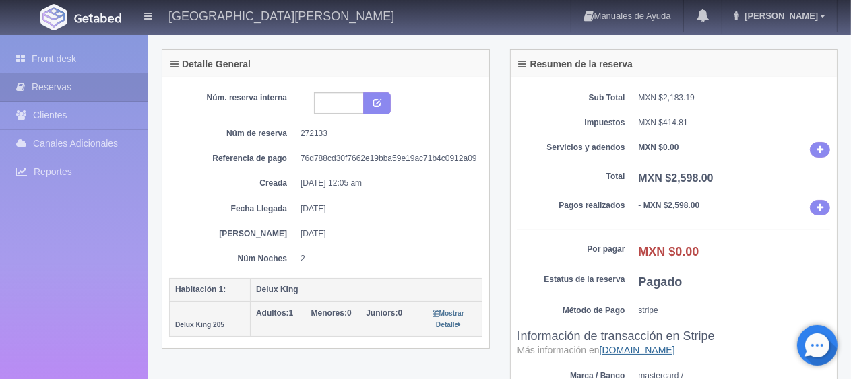
scroll to position [0, 0]
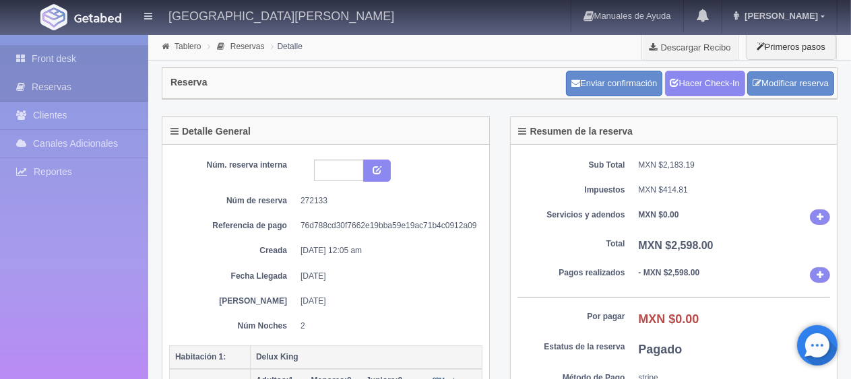
click at [86, 62] on link "Front desk" at bounding box center [74, 59] width 148 height 28
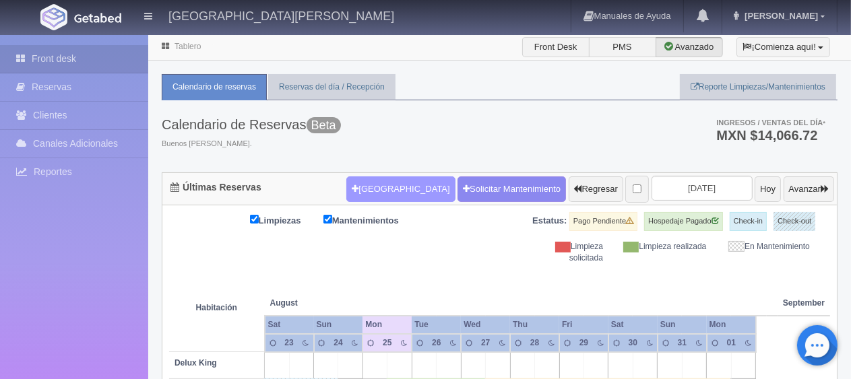
click at [358, 185] on button "[GEOGRAPHIC_DATA]" at bounding box center [400, 190] width 108 height 26
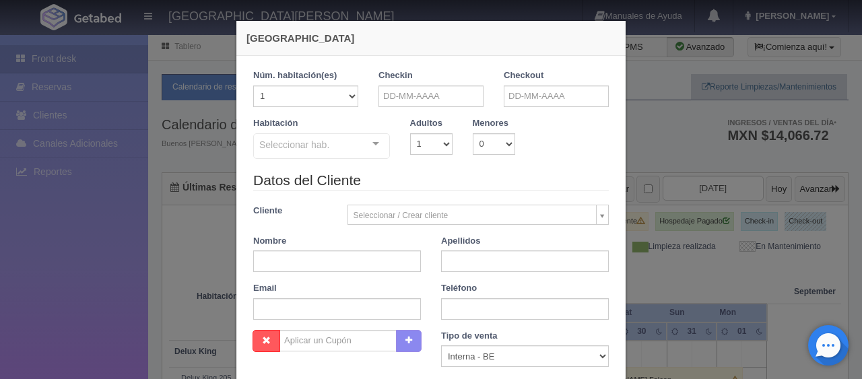
checkbox input "false"
click at [450, 98] on input "text" at bounding box center [431, 97] width 105 height 22
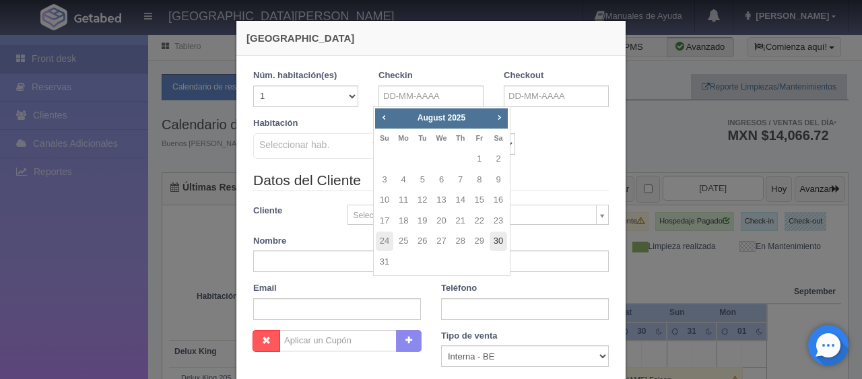
click at [496, 246] on link "30" at bounding box center [499, 242] width 18 height 20
type input "[DATE]"
checkbox input "false"
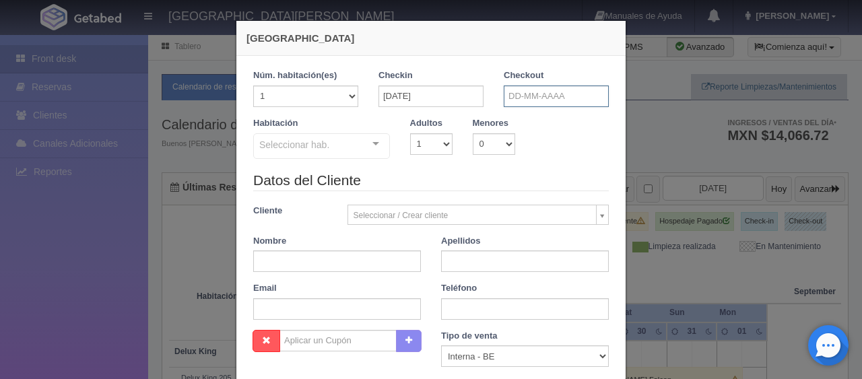
click at [542, 92] on input "text" at bounding box center [556, 97] width 105 height 22
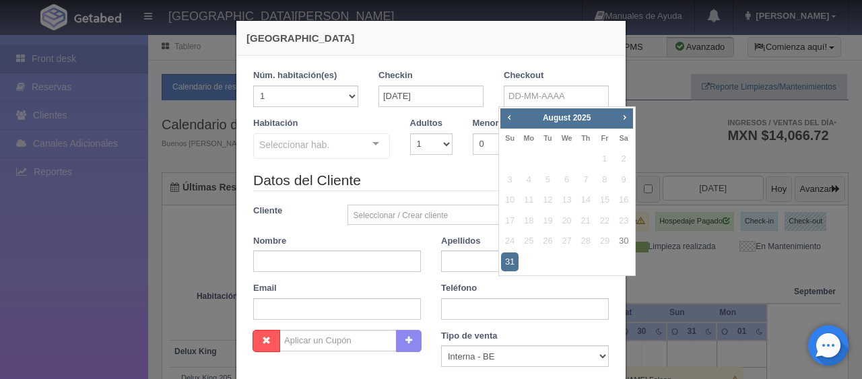
click at [584, 118] on span "2025" at bounding box center [582, 117] width 18 height 9
click at [613, 117] on div "August 2025" at bounding box center [567, 118] width 96 height 15
click at [622, 117] on span "Next" at bounding box center [624, 117] width 11 height 11
click at [526, 159] on link "1" at bounding box center [529, 160] width 18 height 20
type input "[DATE]"
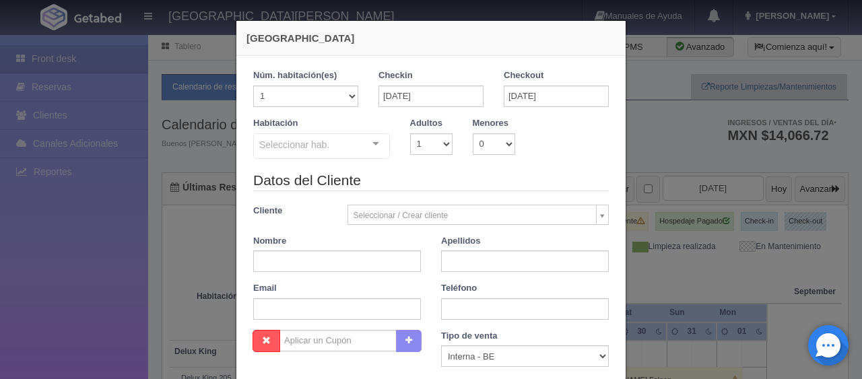
checkbox input "false"
click at [437, 140] on select "1 2 3 4 5 6 7 8 9 10" at bounding box center [431, 144] width 42 height 22
select select "2"
click at [410, 133] on select "1 2 3 4 5 6 7 8 9 10" at bounding box center [431, 144] width 42 height 22
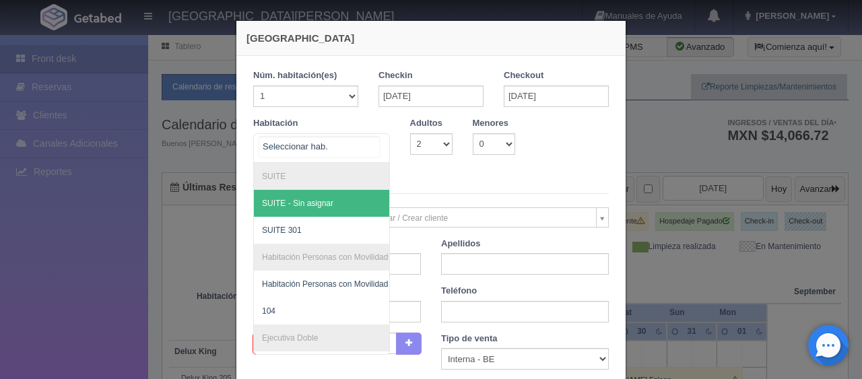
click at [375, 144] on div at bounding box center [375, 144] width 27 height 20
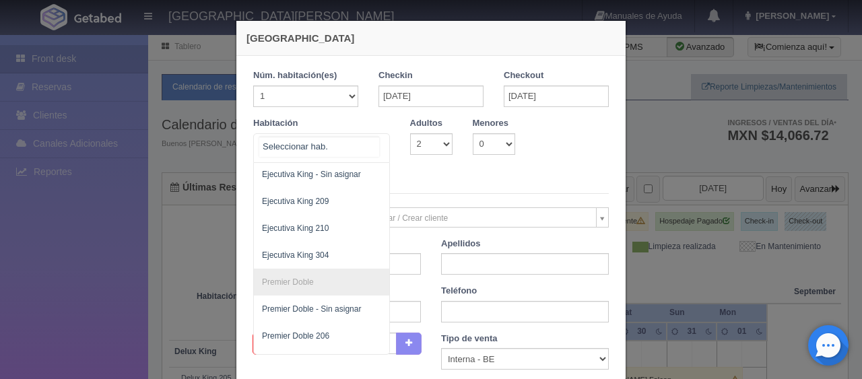
scroll to position [303, 0]
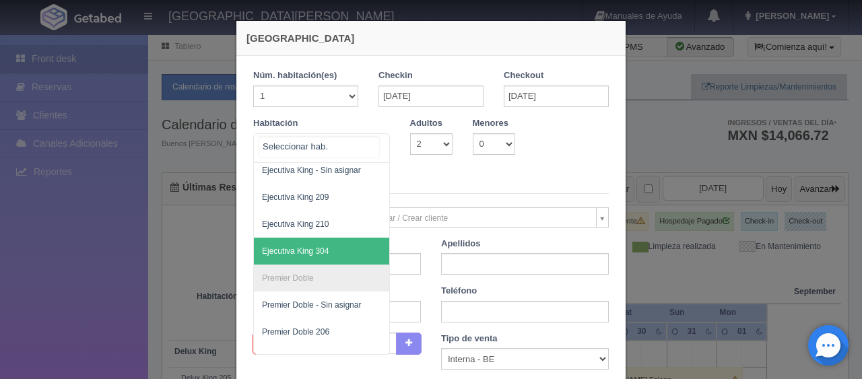
click at [312, 253] on span "Ejecutiva King 304" at bounding box center [295, 251] width 67 height 9
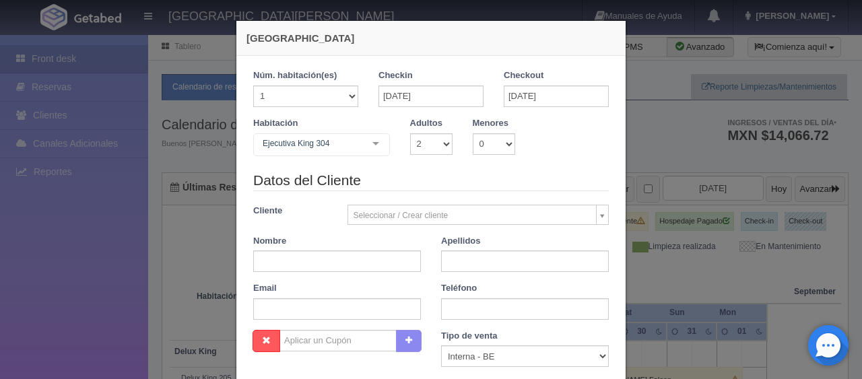
checkbox input "false"
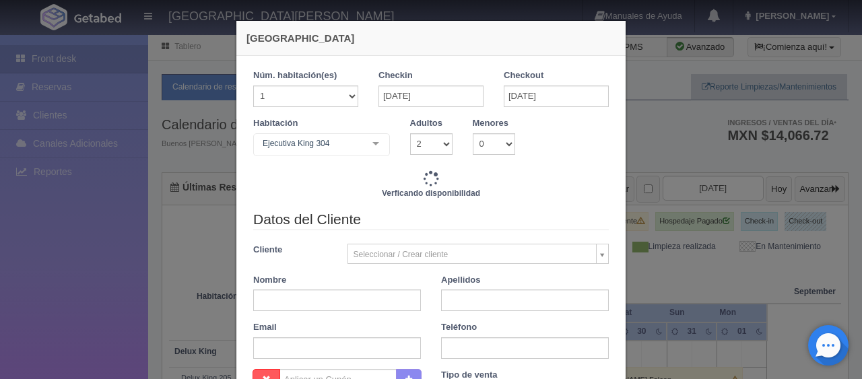
type input "3098.00"
checkbox input "false"
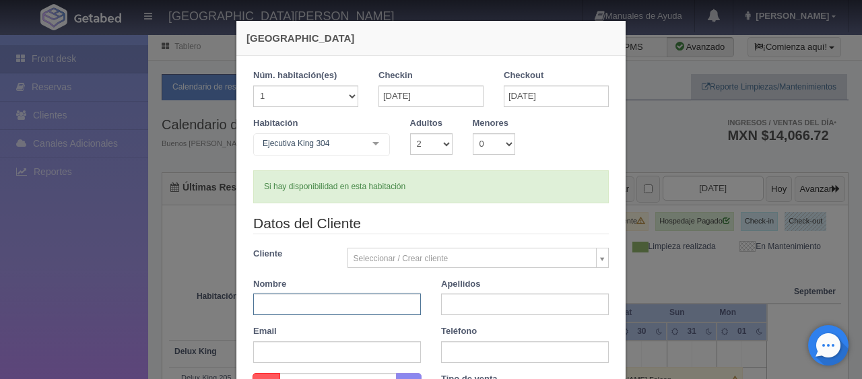
click at [299, 303] on input "text" at bounding box center [337, 305] width 168 height 22
type input "Sergio Ruíz"
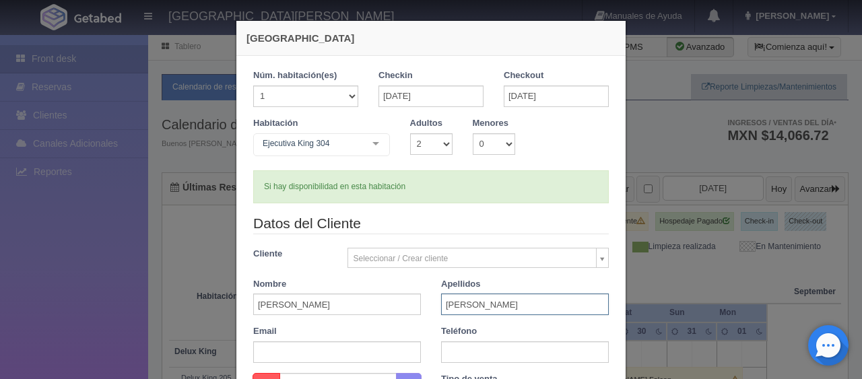
type input "Sandoval Hernandéz"
click at [490, 346] on input "text" at bounding box center [525, 353] width 168 height 22
paste input "52 (553) 9006681"
click at [460, 350] on input "52 (553) 9006681" at bounding box center [525, 353] width 168 height 22
type input "52 (553) 9006681"
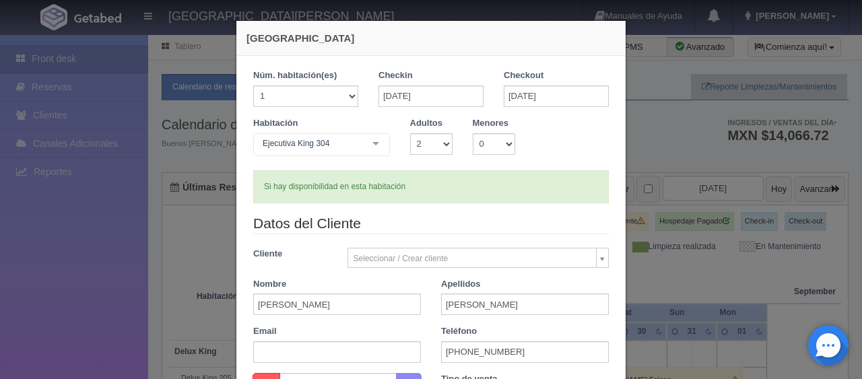
click at [419, 334] on div "Email" at bounding box center [337, 344] width 188 height 38
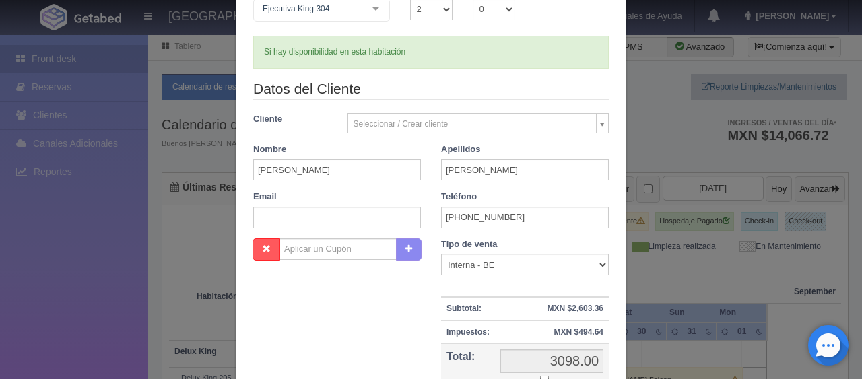
scroll to position [202, 0]
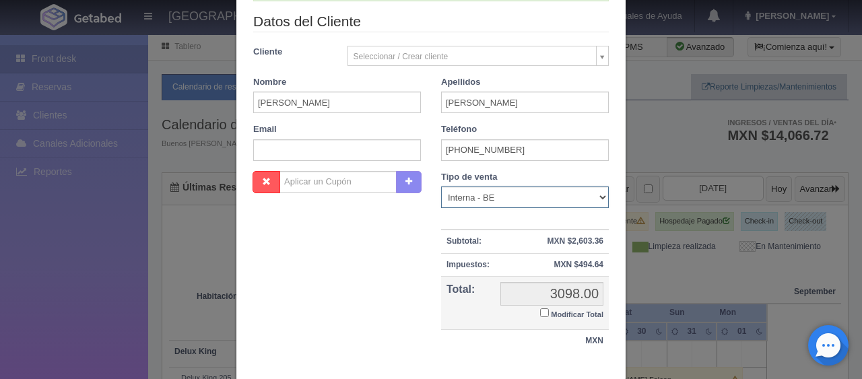
click at [559, 193] on select "Correo Electronico Interna - BE Llamada OTA Externa Otro WALK IN" at bounding box center [525, 198] width 168 height 22
select select "extota"
click at [441, 187] on select "Correo Electronico Interna - BE Llamada OTA Externa Otro WALK IN" at bounding box center [525, 198] width 168 height 22
click at [540, 317] on label "Modificar Total" at bounding box center [571, 313] width 63 height 15
click at [540, 317] on input "Modificar Total" at bounding box center [544, 313] width 9 height 9
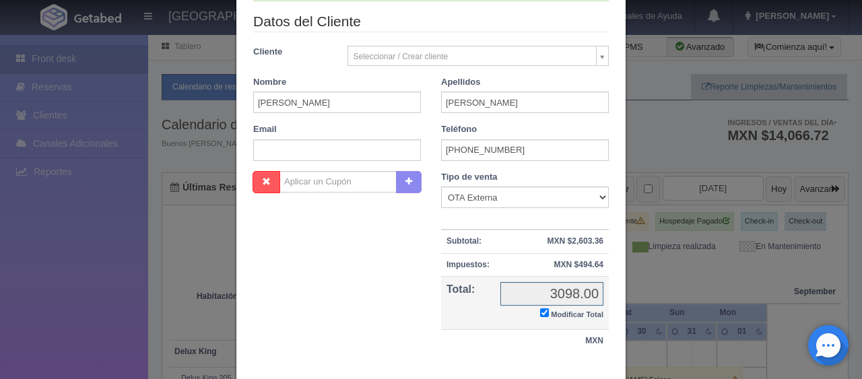
checkbox input "true"
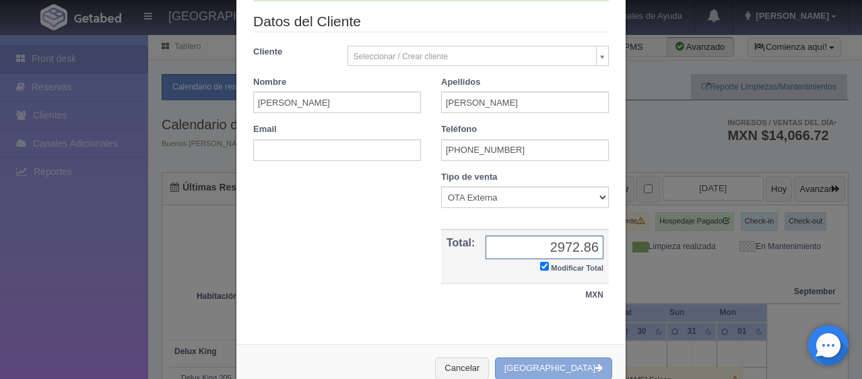
type input "2972.86"
click at [581, 360] on button "[GEOGRAPHIC_DATA]" at bounding box center [553, 369] width 117 height 22
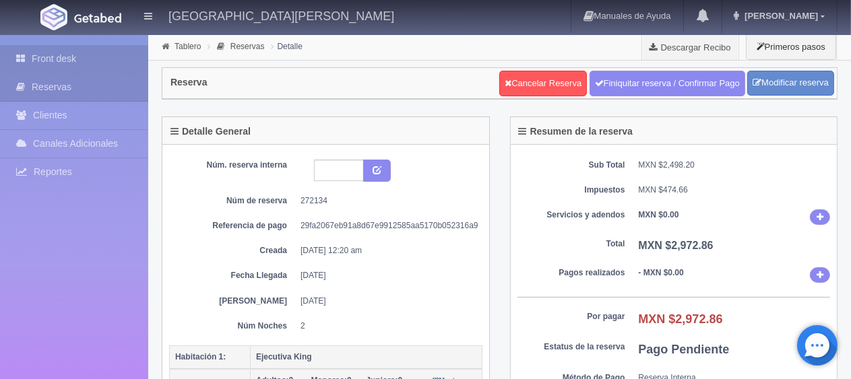
click at [88, 61] on link "Front desk" at bounding box center [74, 59] width 148 height 28
